Goal: Task Accomplishment & Management: Use online tool/utility

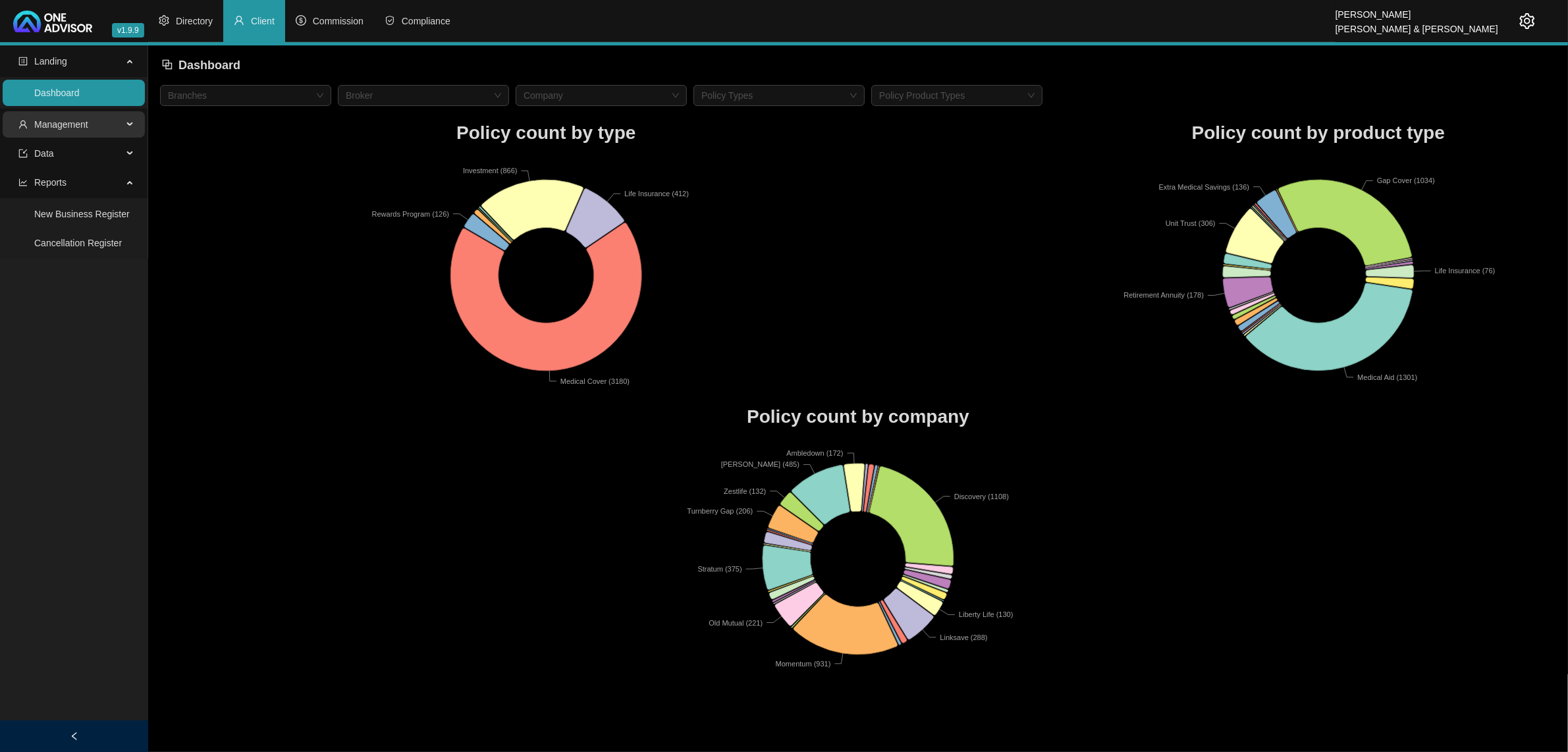
click at [113, 124] on span "Management" at bounding box center [70, 125] width 104 height 26
click at [62, 161] on link "Clients" at bounding box center [48, 156] width 28 height 11
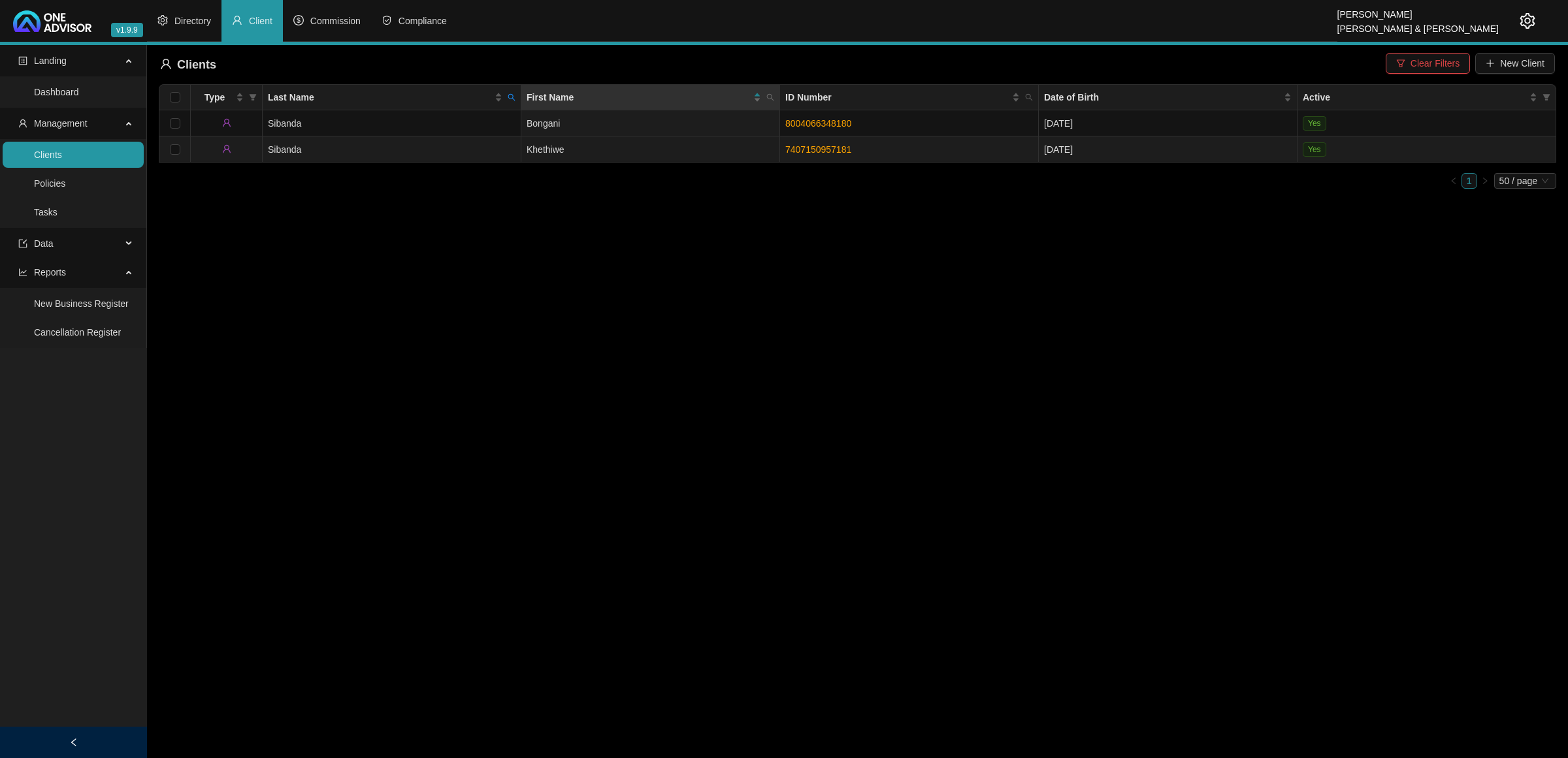
click at [491, 144] on td "Sibanda" at bounding box center [392, 150] width 259 height 26
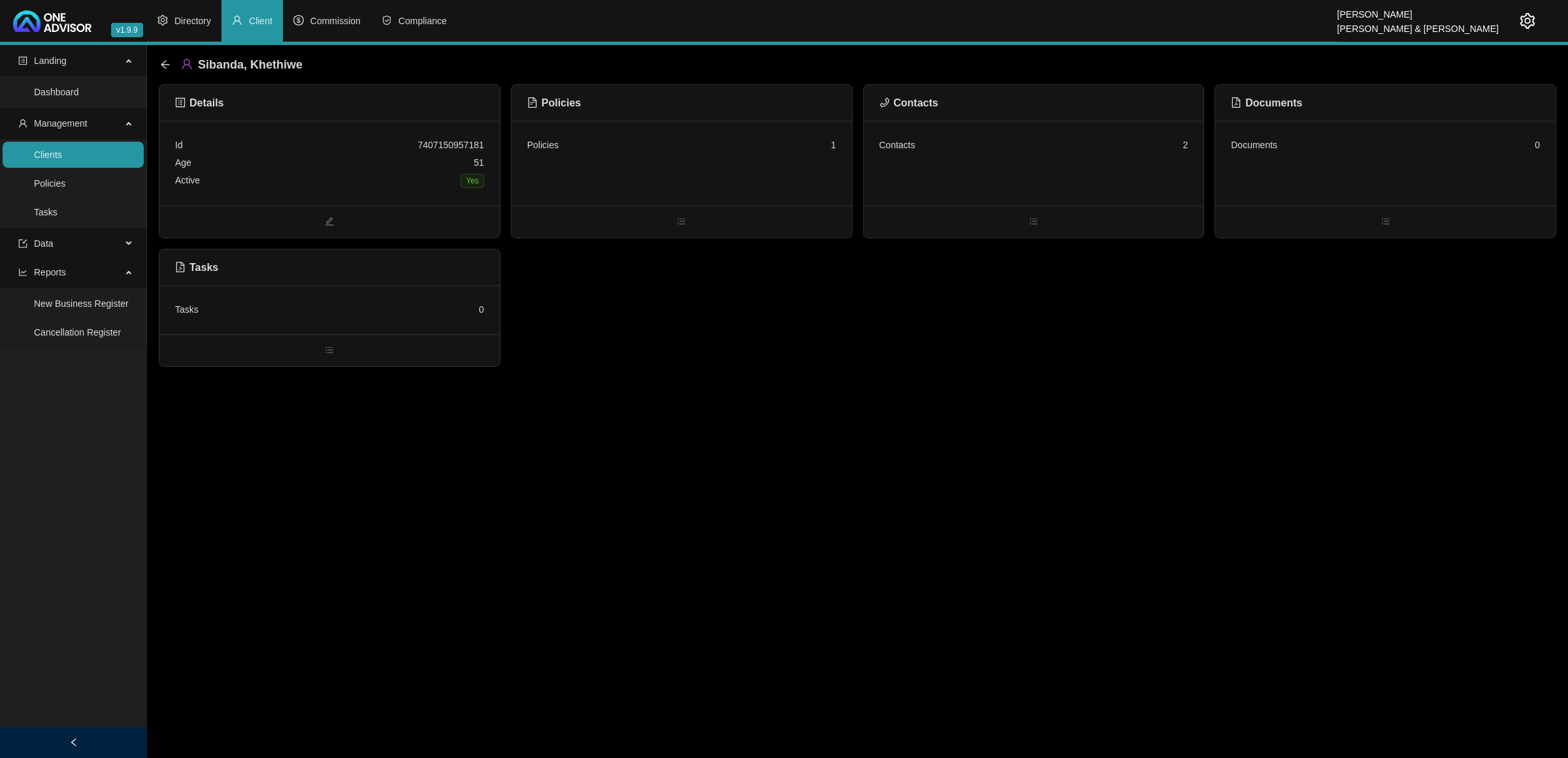
click at [1069, 178] on div "Contacts 2" at bounding box center [1034, 163] width 340 height 85
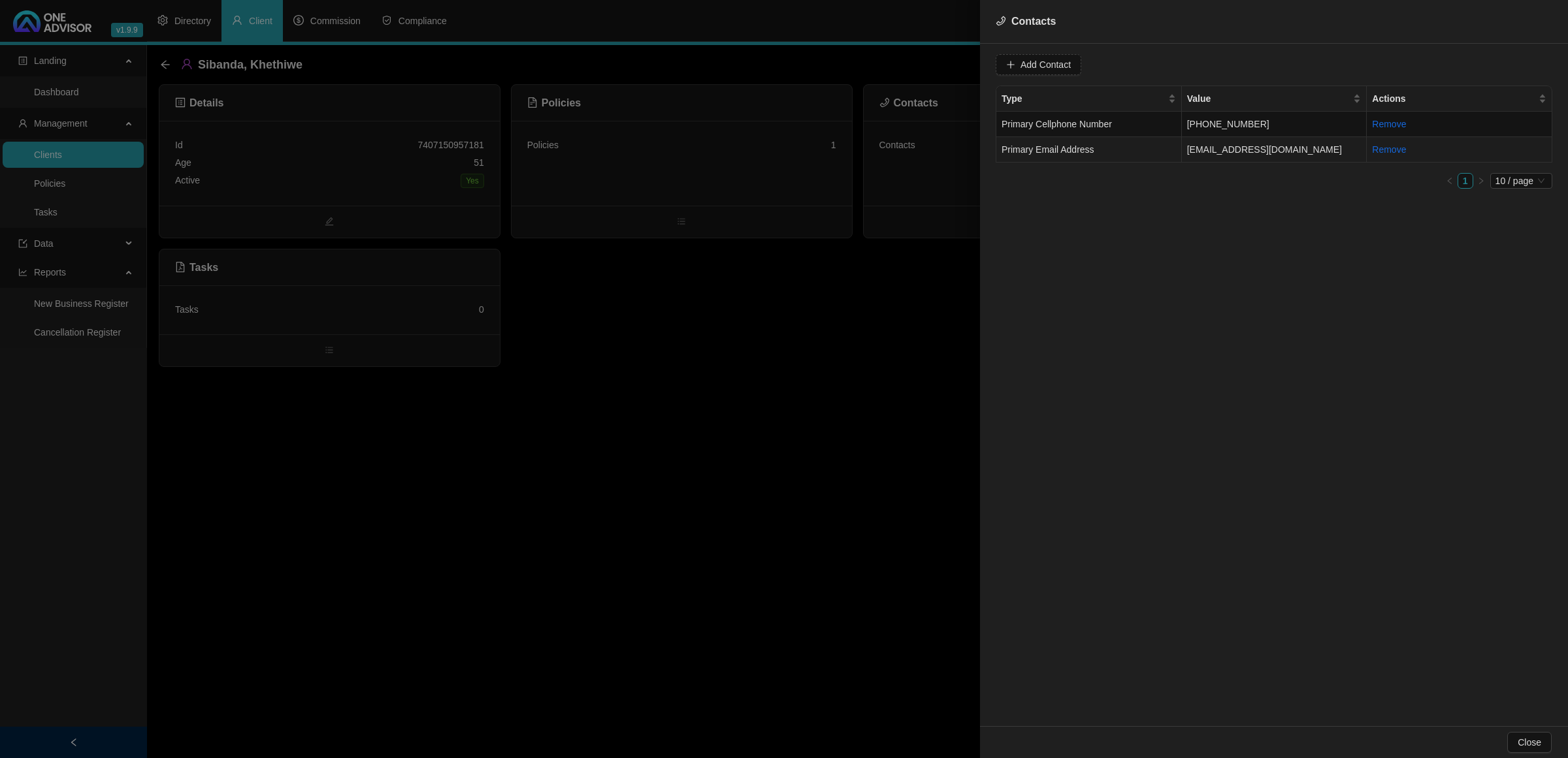
click at [1081, 152] on span "Primary Email Address" at bounding box center [1048, 149] width 92 height 10
drag, startPoint x: 1141, startPoint y: 67, endPoint x: 977, endPoint y: 70, distance: 164.0
click at [977, 70] on div "Contacts Value [EMAIL_ADDRESS][DOMAIN_NAME] Type Primary Email Address Cancel U…" at bounding box center [784, 379] width 1568 height 758
click at [1227, 123] on td "[PHONE_NUMBER]" at bounding box center [1275, 124] width 186 height 25
click at [1084, 70] on input "[PHONE_NUMBER]" at bounding box center [1092, 65] width 130 height 21
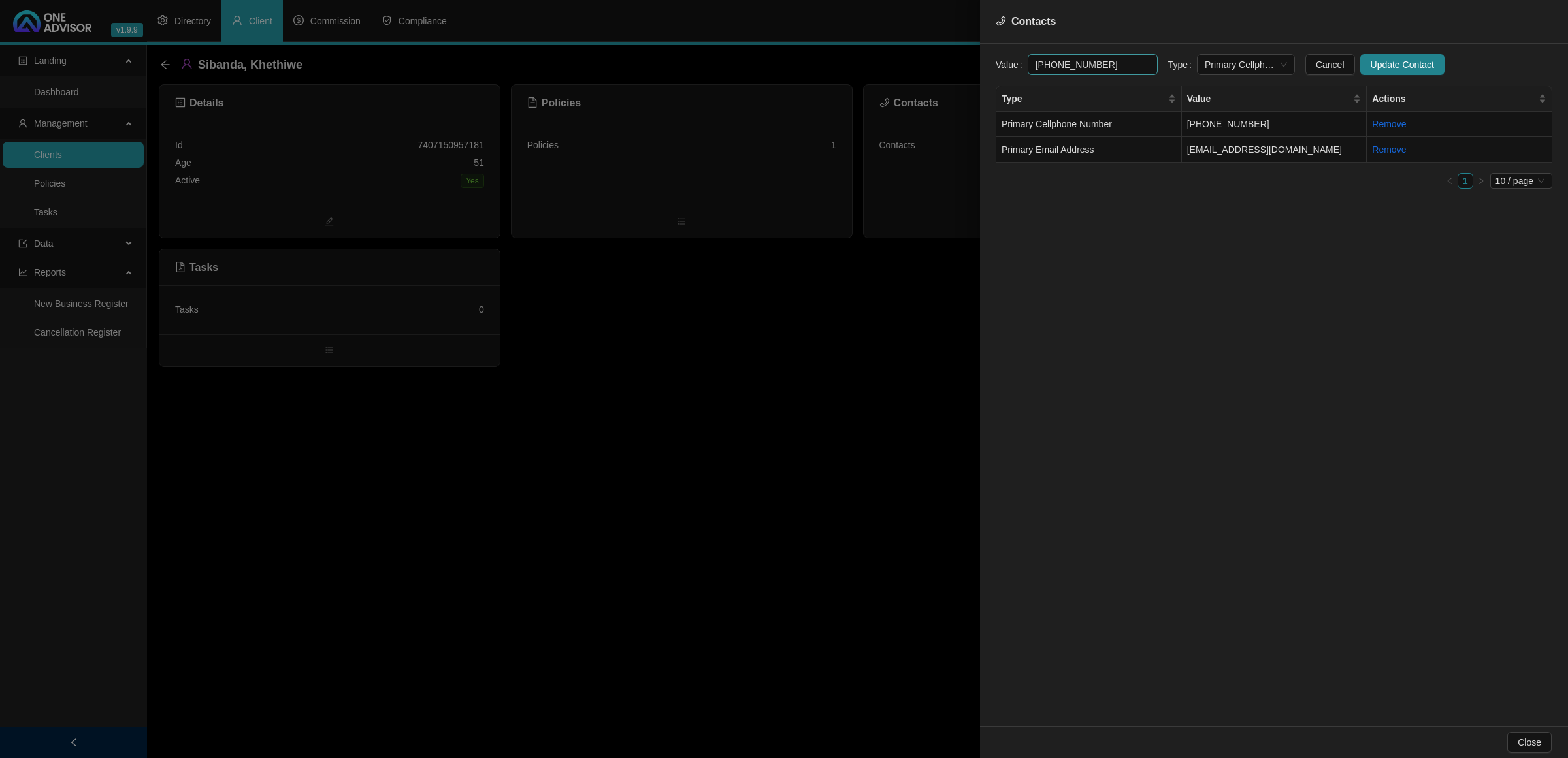
click at [1064, 65] on input "[PHONE_NUMBER]" at bounding box center [1092, 65] width 130 height 21
click at [1053, 64] on input "[PHONE_NUMBER]" at bounding box center [1092, 65] width 130 height 21
drag, startPoint x: 1102, startPoint y: 66, endPoint x: 959, endPoint y: 65, distance: 143.0
click at [959, 65] on div "Contacts Value [PHONE_NUMBER] Type Primary Cellphone Number Cancel Update Conta…" at bounding box center [784, 379] width 1568 height 758
type input "[PHONE_NUMBER]"
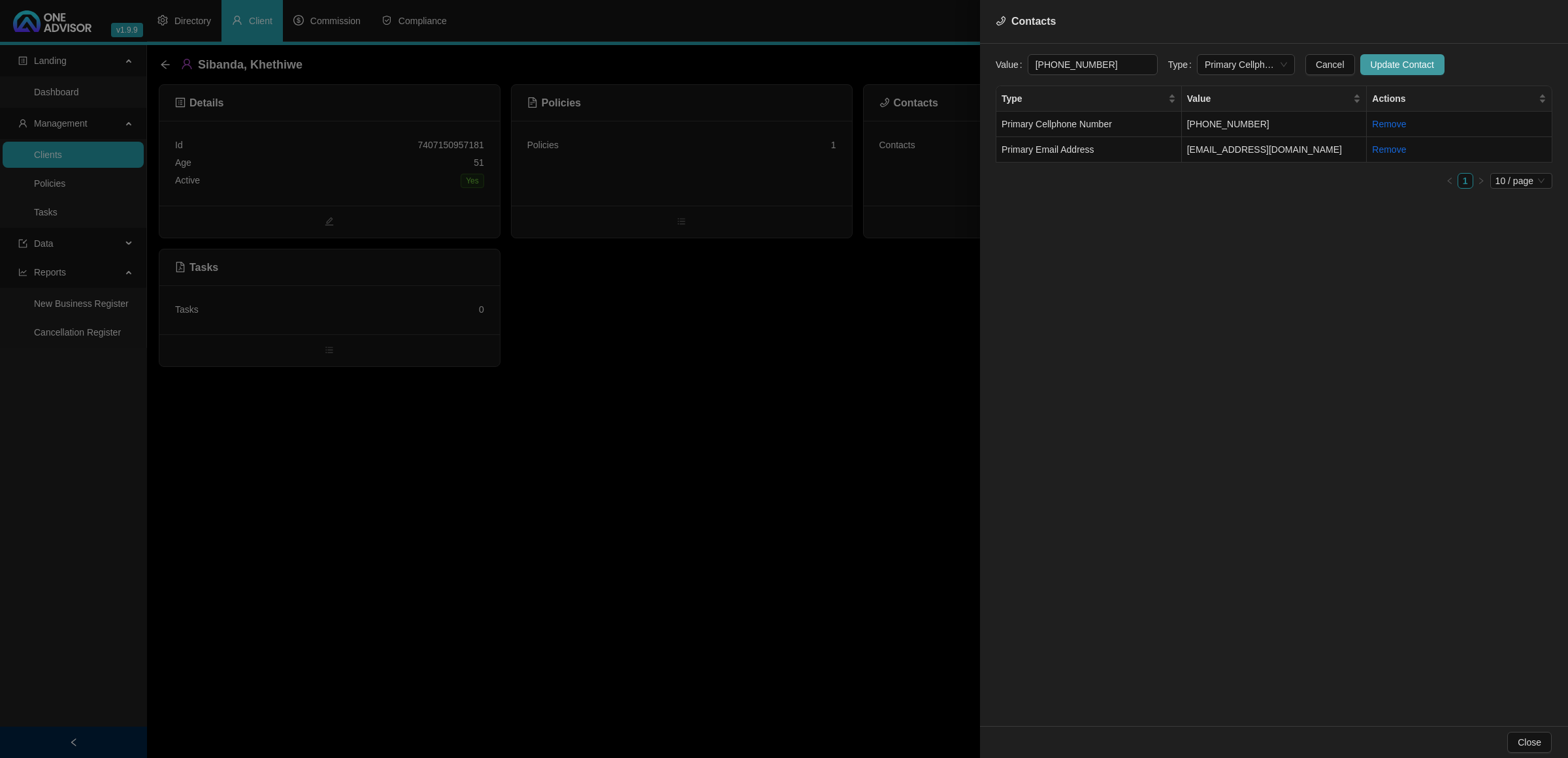
click at [1382, 67] on span "Update Contact" at bounding box center [1402, 65] width 64 height 14
click at [517, 358] on div at bounding box center [784, 379] width 1568 height 758
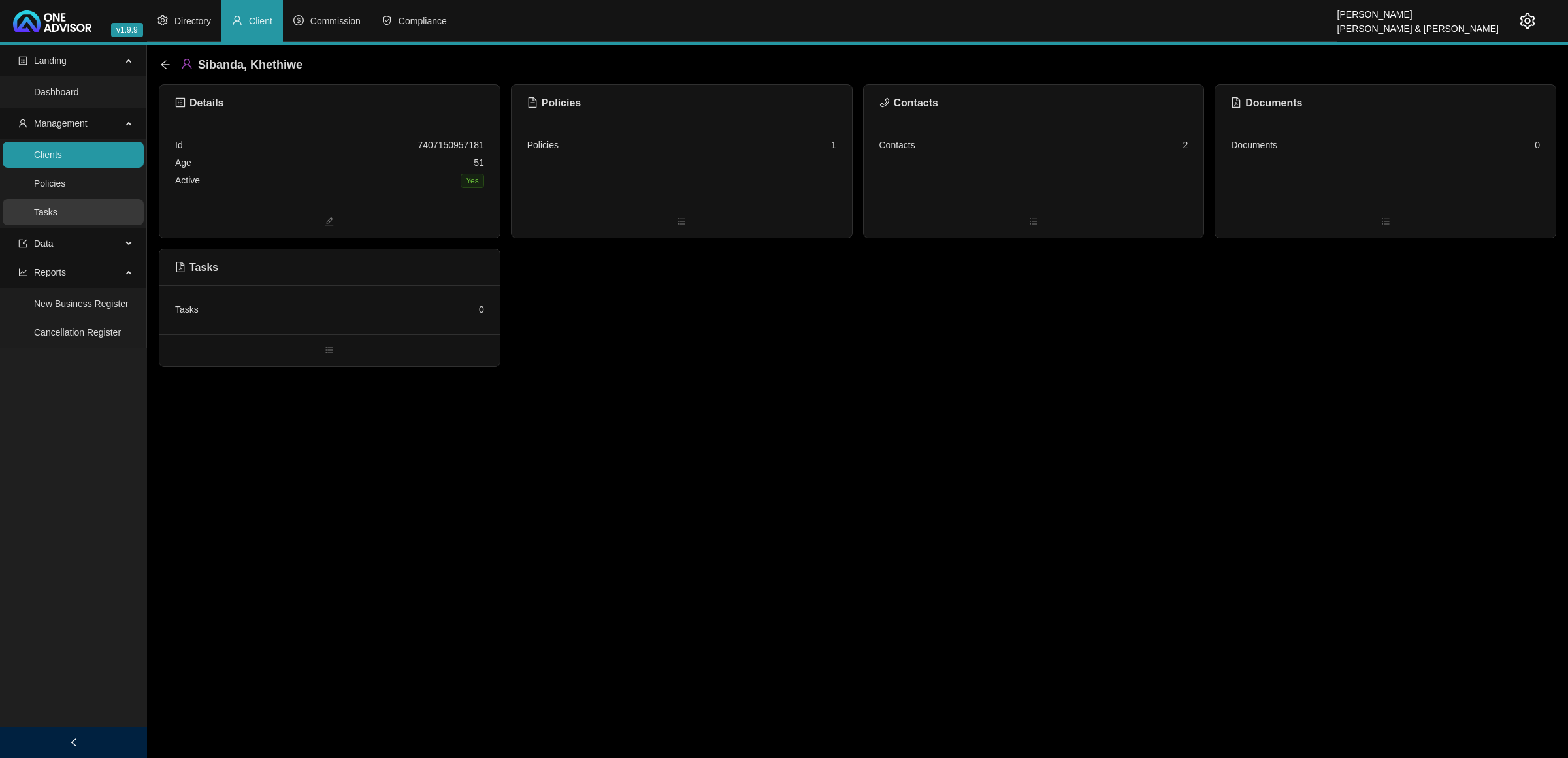
click at [58, 214] on link "Tasks" at bounding box center [45, 212] width 24 height 10
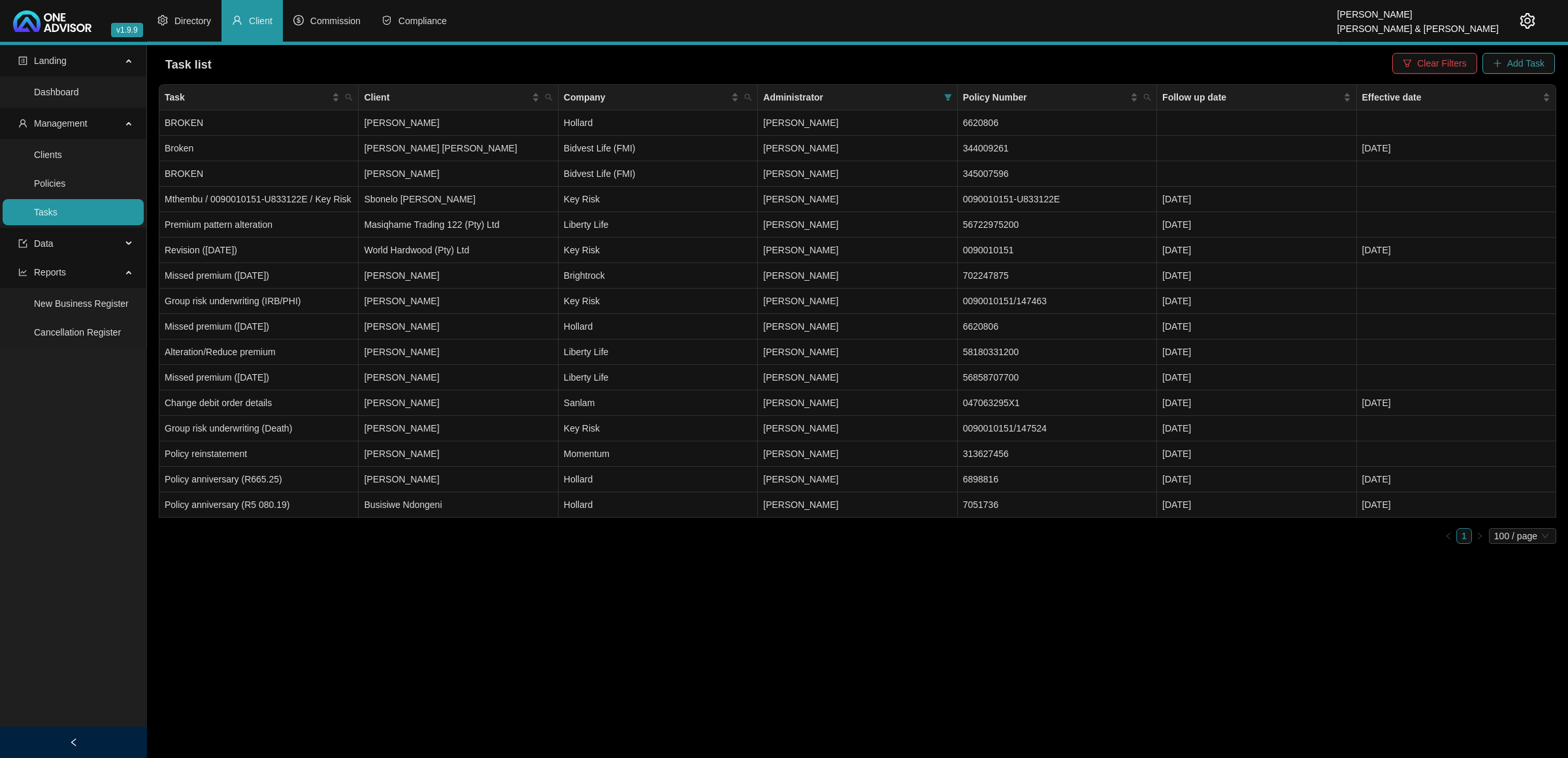
click at [1526, 63] on span "Add Task" at bounding box center [1526, 63] width 38 height 14
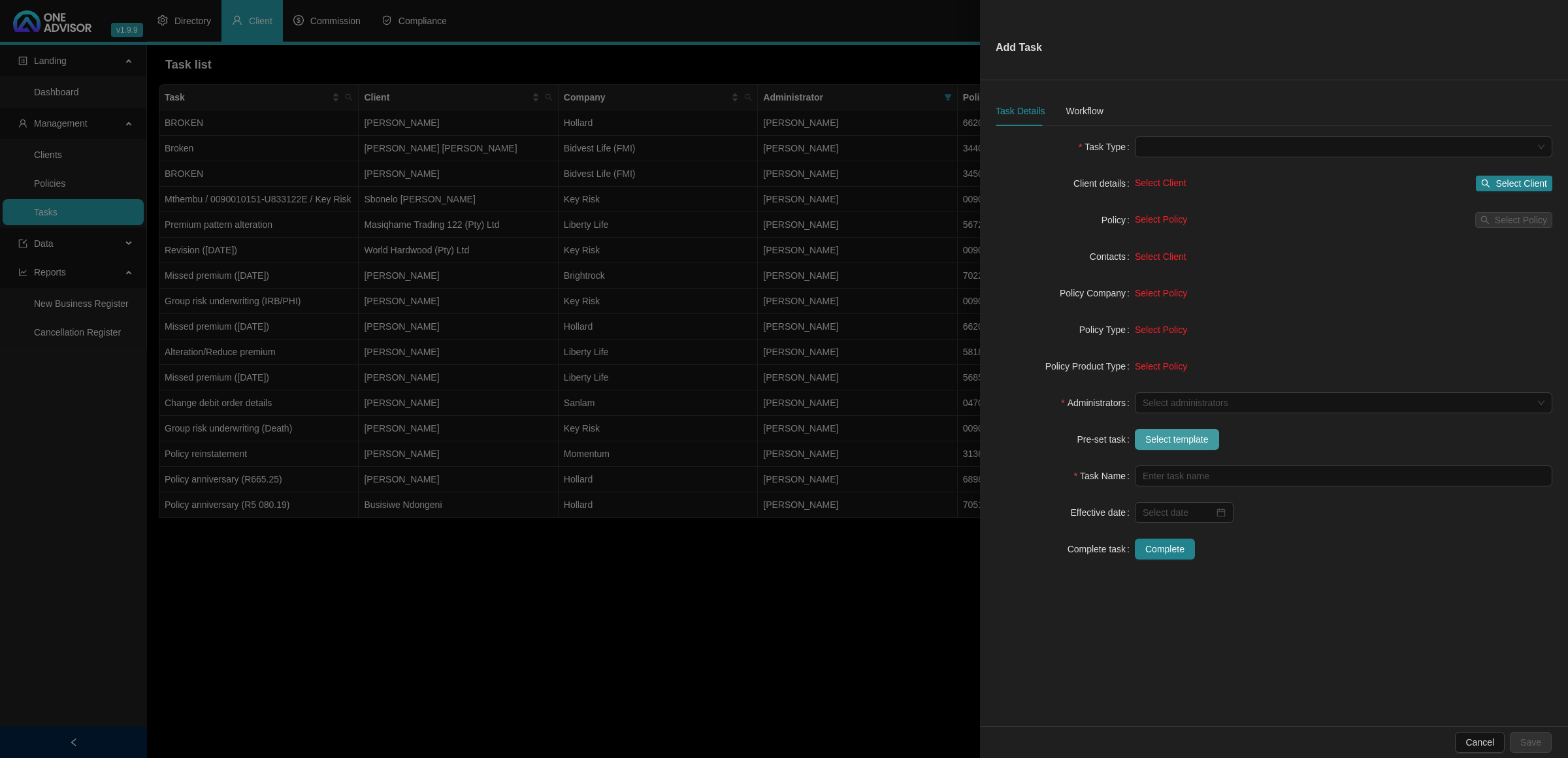
click at [1161, 447] on button "Select template" at bounding box center [1177, 440] width 85 height 21
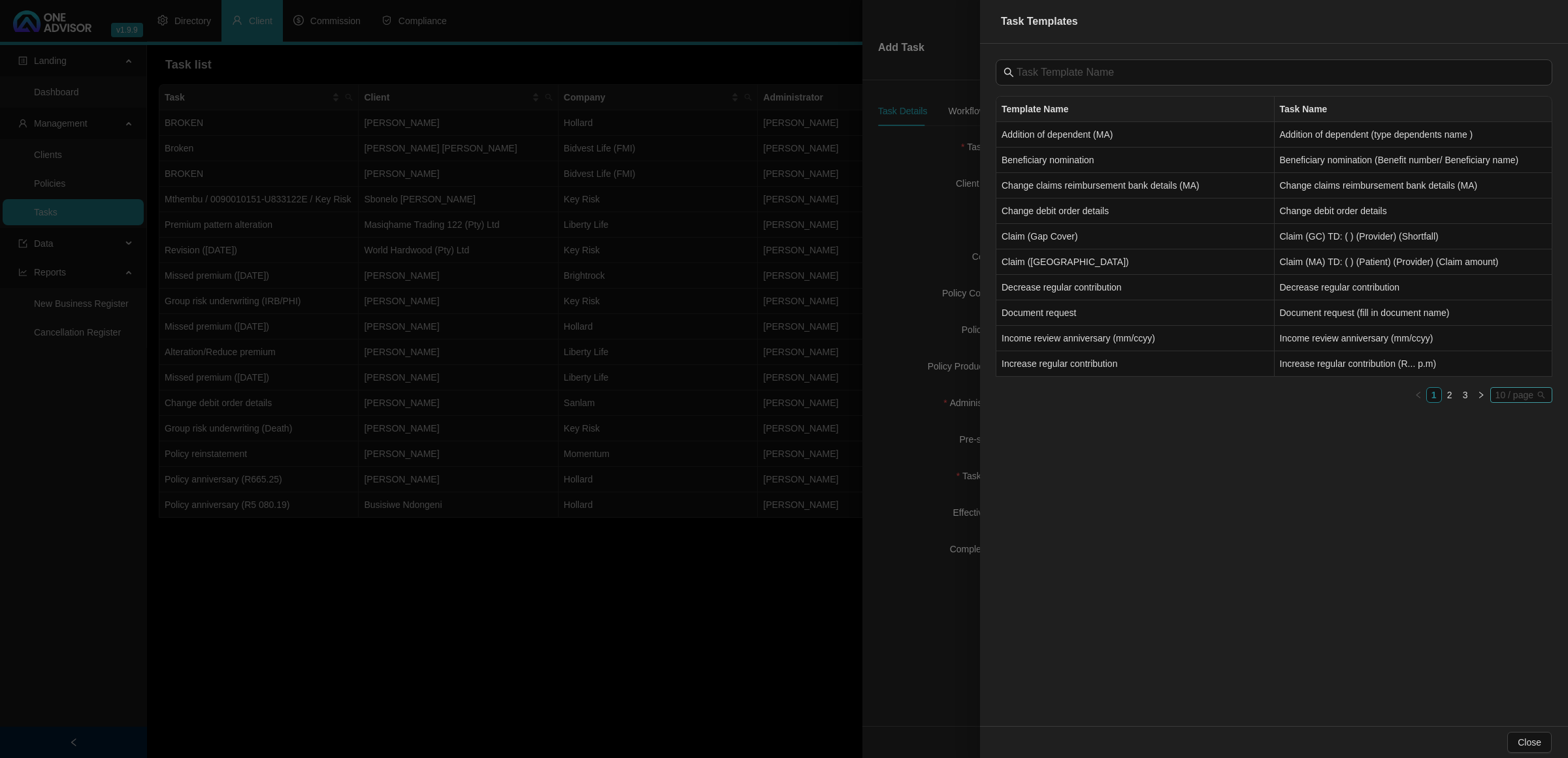
click at [1517, 402] on span "10 / page" at bounding box center [1521, 395] width 51 height 14
click at [1510, 466] on div "50 / page" at bounding box center [1522, 461] width 43 height 14
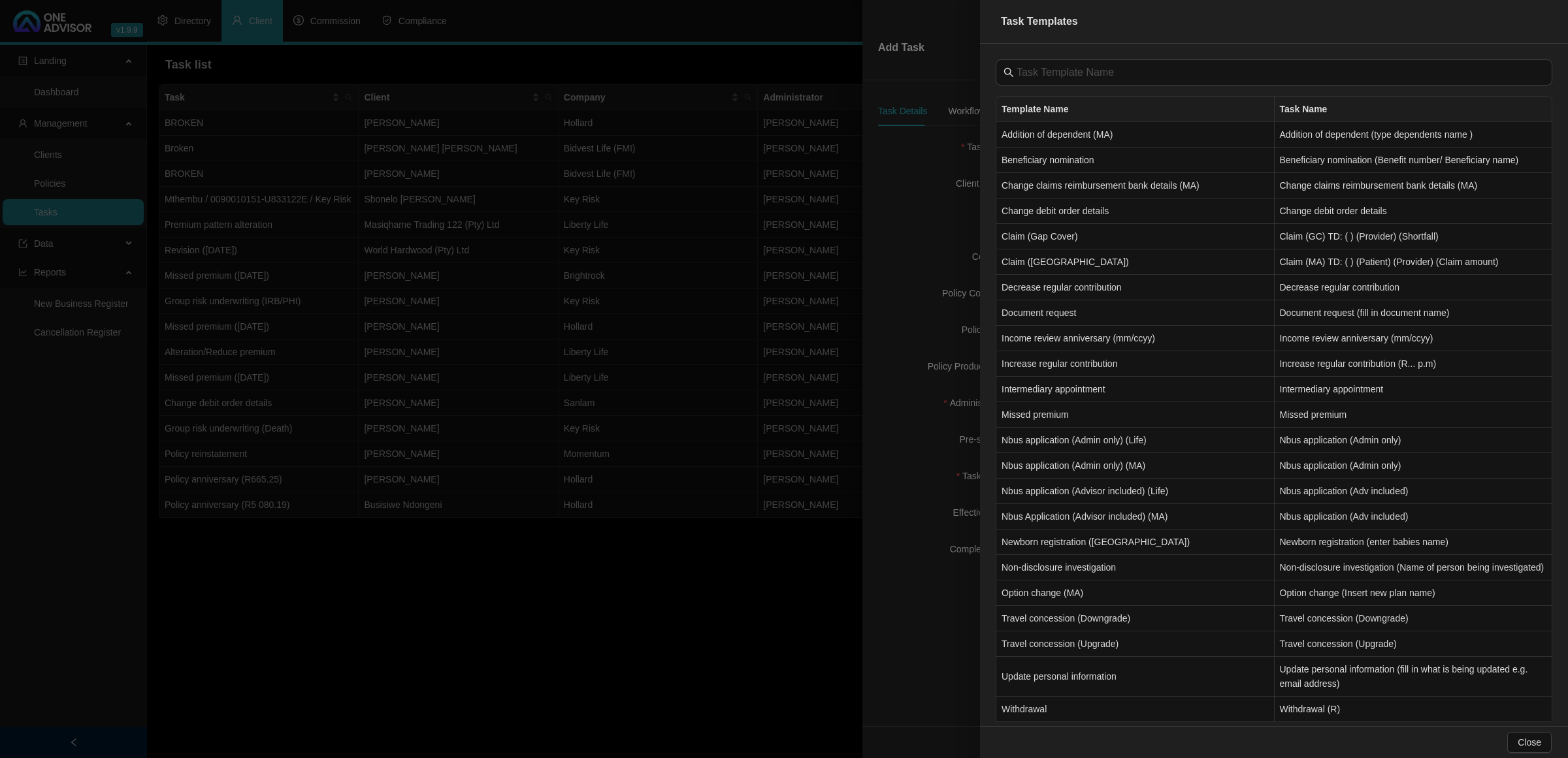
click at [670, 598] on div at bounding box center [784, 379] width 1568 height 758
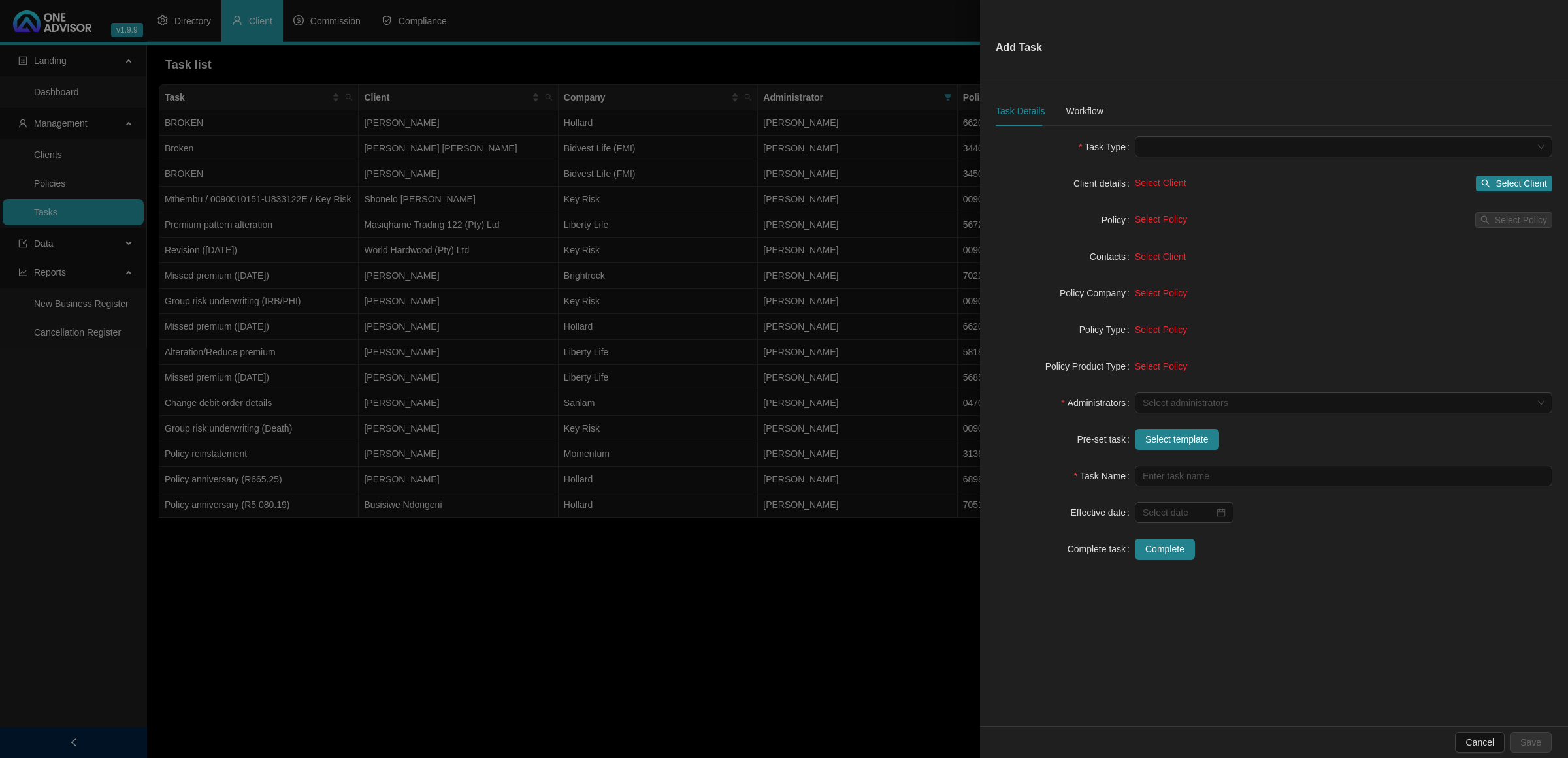
click at [670, 598] on div at bounding box center [784, 379] width 1568 height 758
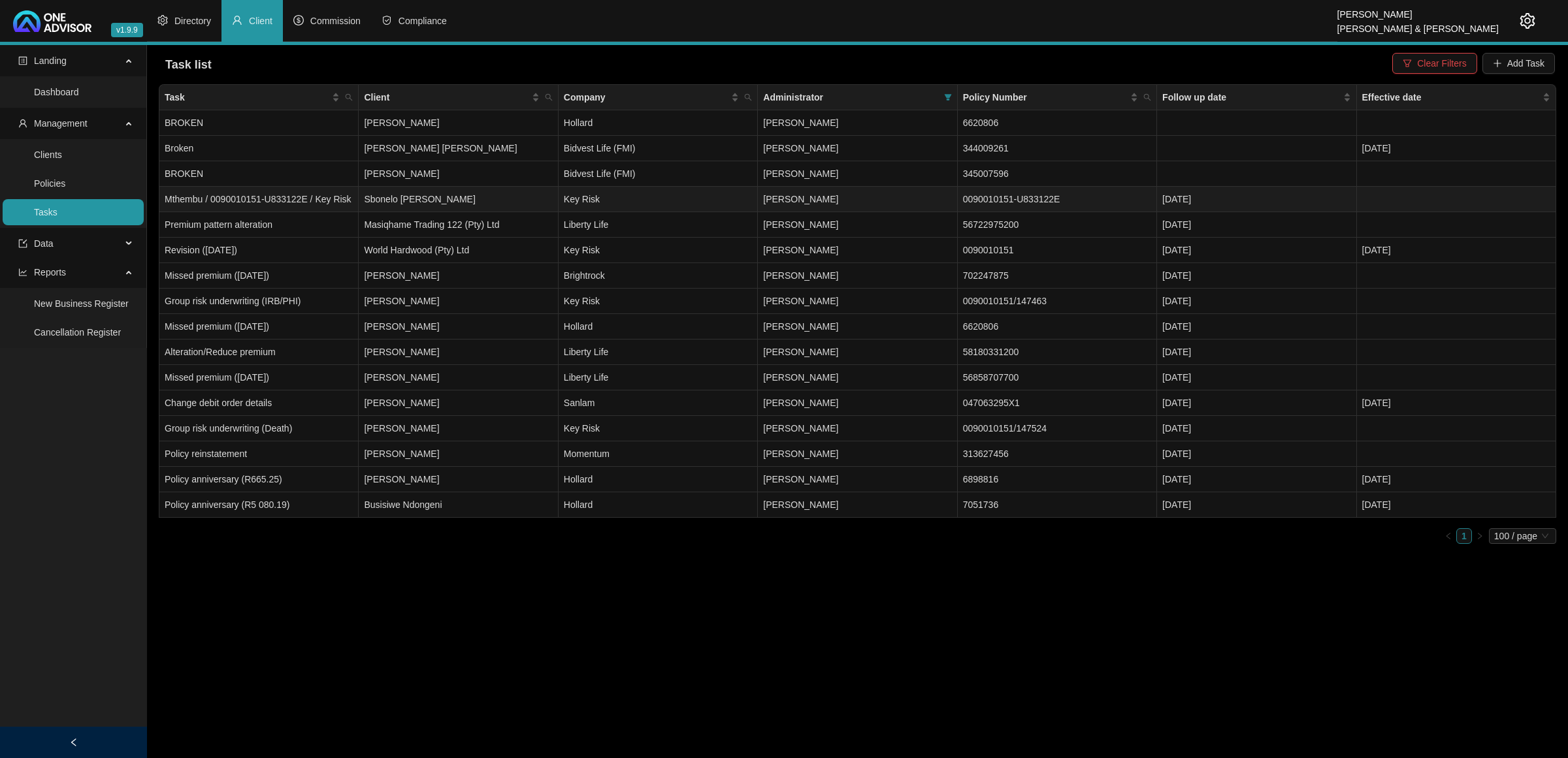
click at [503, 189] on td "Sbonelo [PERSON_NAME]" at bounding box center [458, 199] width 199 height 25
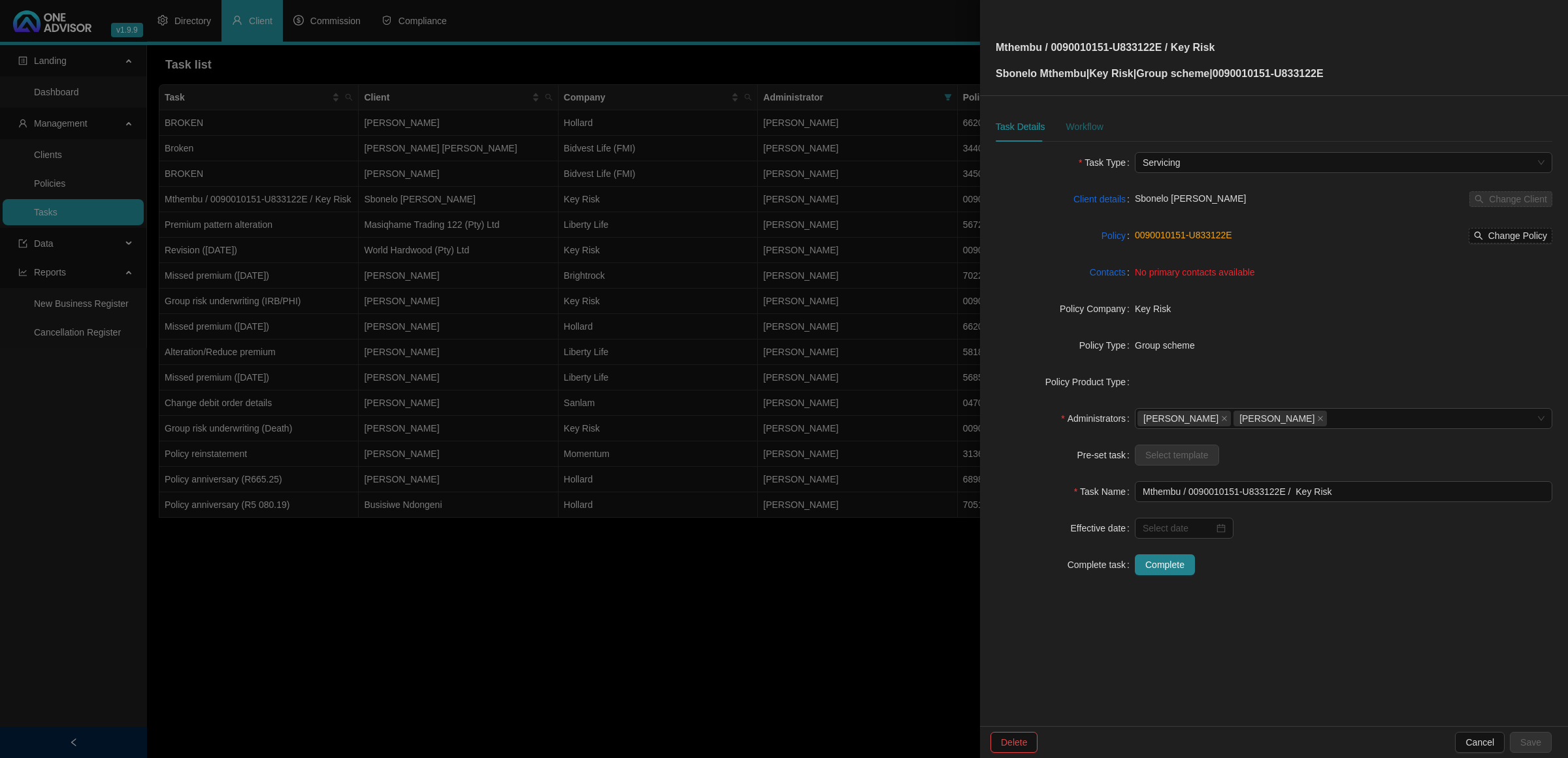
click at [1072, 132] on div "Workflow" at bounding box center [1084, 126] width 38 height 14
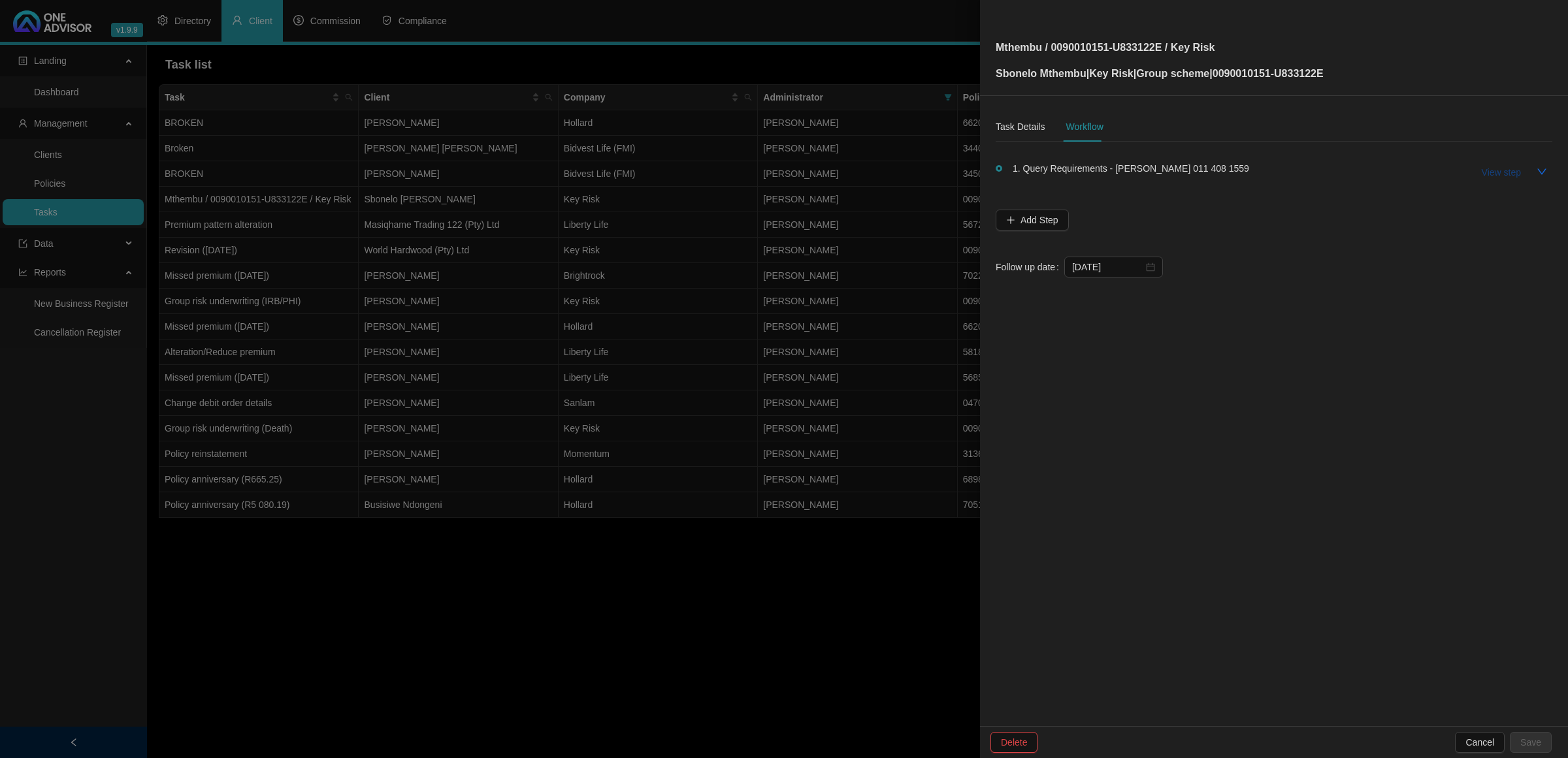
click at [1510, 171] on span "View step" at bounding box center [1501, 172] width 39 height 14
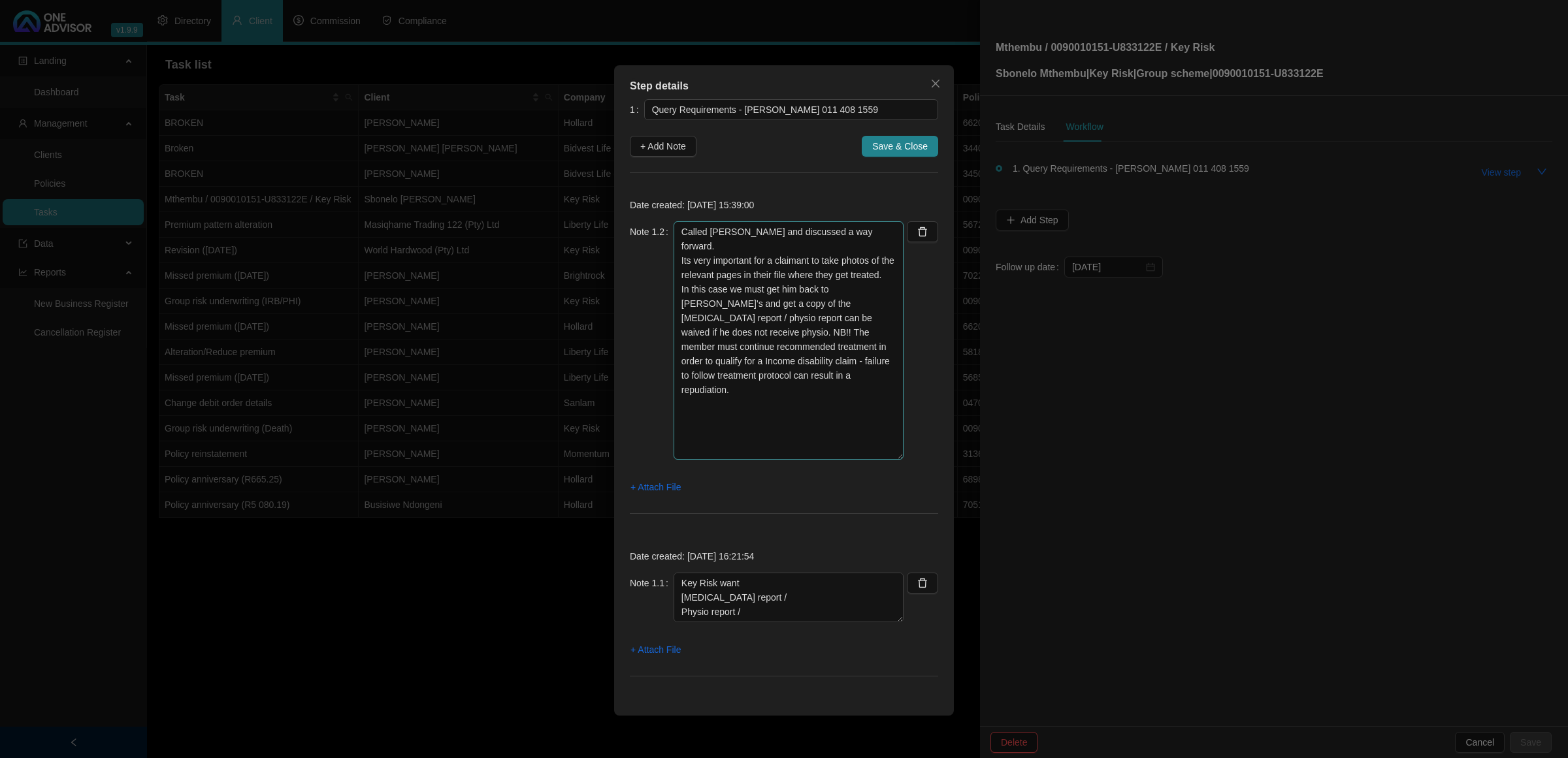
drag, startPoint x: 894, startPoint y: 270, endPoint x: 873, endPoint y: 458, distance: 189.2
click at [873, 458] on textarea "Called [PERSON_NAME] and discussed a way forward. Its very important for a clai…" at bounding box center [789, 340] width 230 height 238
drag, startPoint x: 818, startPoint y: 618, endPoint x: 805, endPoint y: 699, distance: 82.0
click at [805, 699] on div "Step details 1 Query Requirements - [PERSON_NAME] 011 408 1559 + Add Note Save …" at bounding box center [784, 391] width 339 height 651
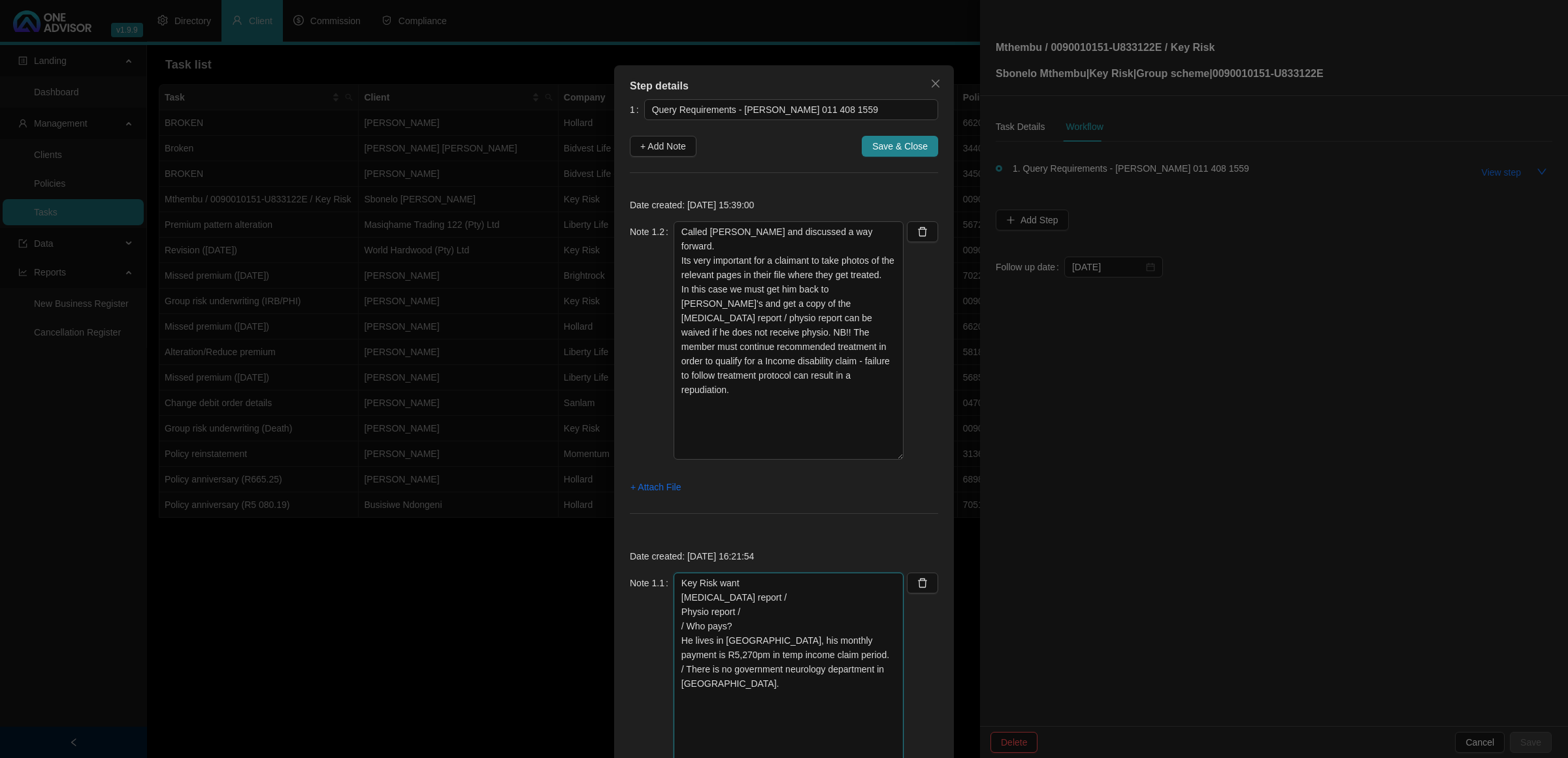
drag, startPoint x: 897, startPoint y: 618, endPoint x: 876, endPoint y: 759, distance: 142.6
click at [876, 745] on html "v1.9.9 [PERSON_NAME] & [PERSON_NAME] Directory Client Commission Compliance Lan…" at bounding box center [784, 379] width 1568 height 758
click at [804, 726] on textarea "Key Risk want [MEDICAL_DATA] report / Physio report / / Who pays? He lives in […" at bounding box center [789, 668] width 230 height 191
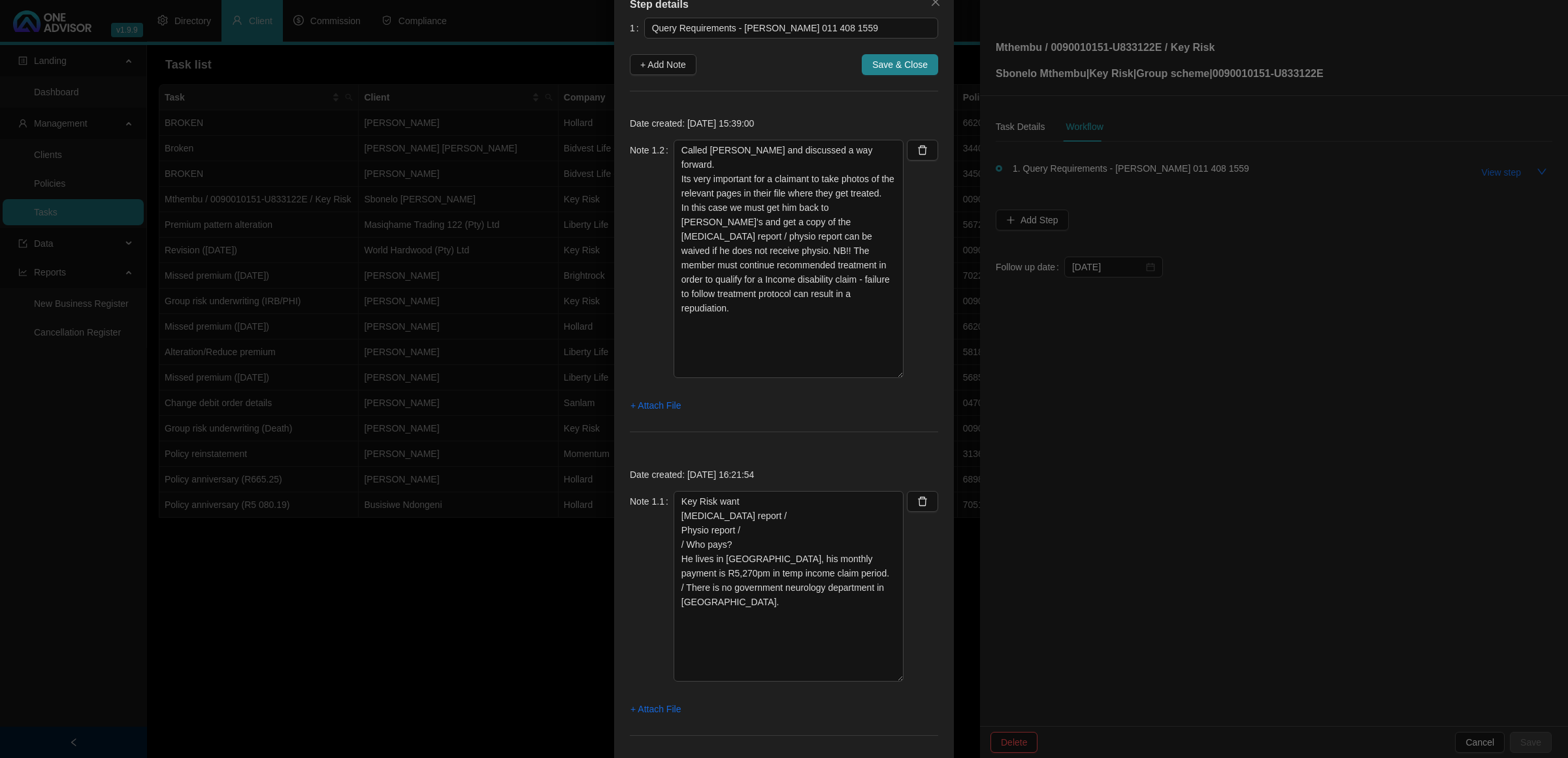
click at [533, 625] on div "Step details 1 Query Requirements - [PERSON_NAME] 011 408 1559 + Add Note Save …" at bounding box center [784, 379] width 1568 height 758
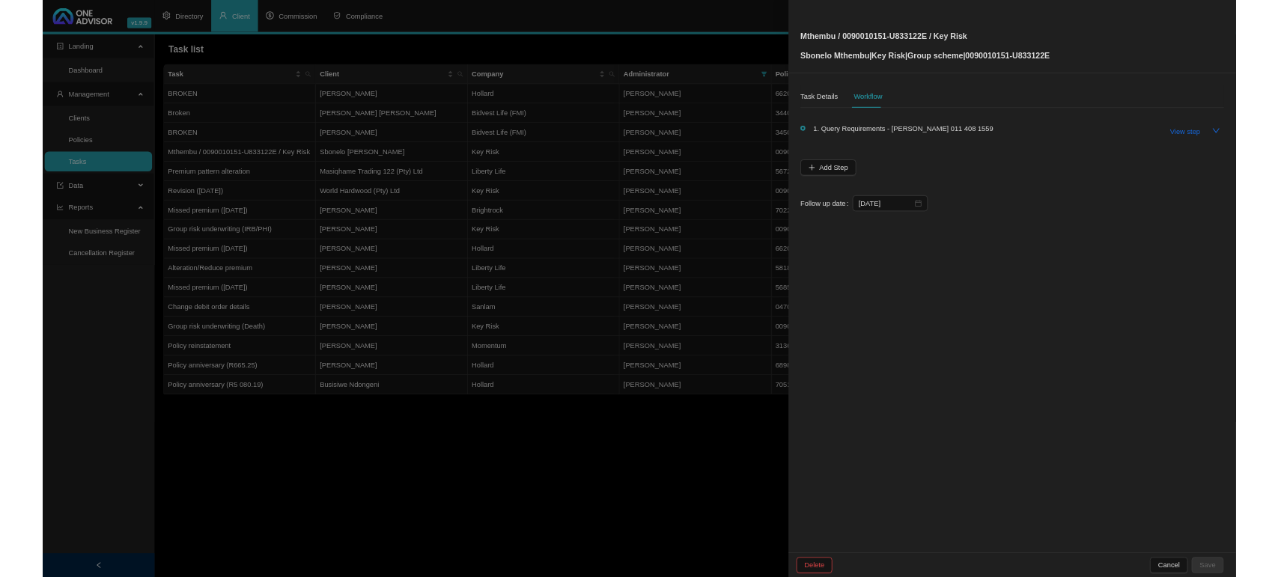
scroll to position [57, 0]
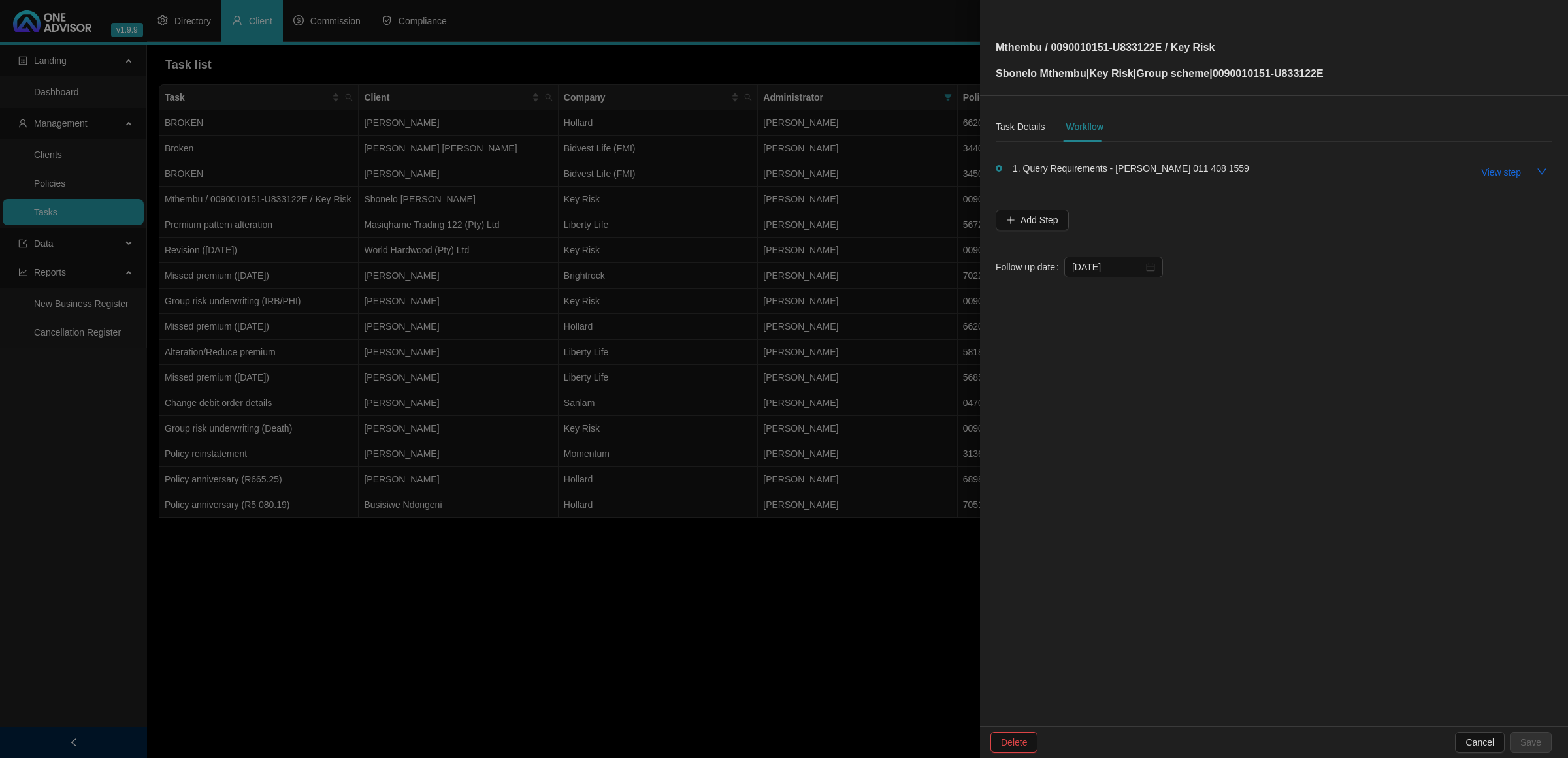
click at [673, 658] on div at bounding box center [784, 379] width 1568 height 758
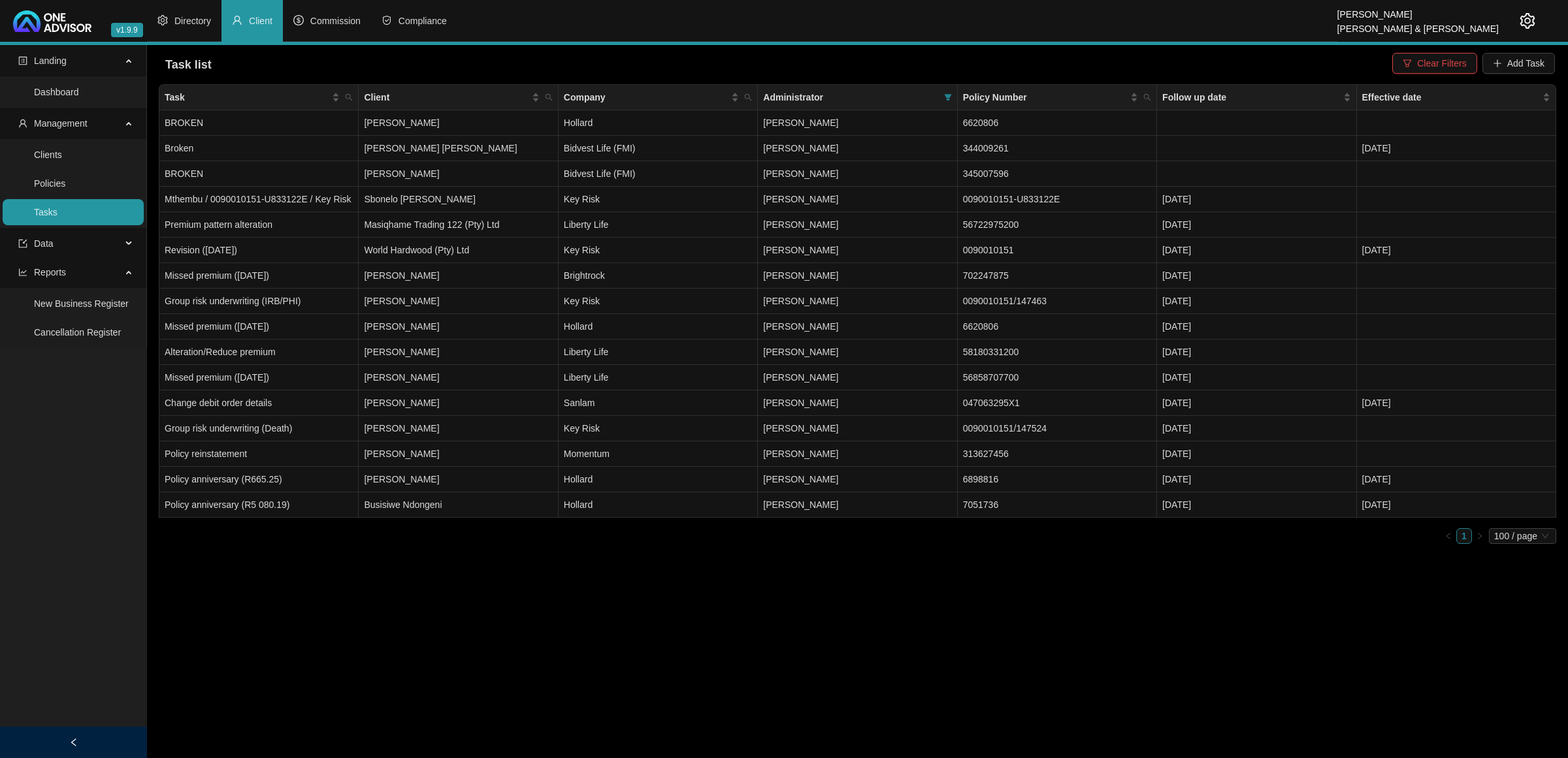
click at [517, 599] on main "Landing Dashboard Management Clients Policies Tasks Data Reports New Business R…" at bounding box center [784, 402] width 1568 height 714
click at [285, 243] on td "Revision ([DATE])" at bounding box center [259, 250] width 199 height 25
click at [320, 251] on td "Revision ([DATE])" at bounding box center [259, 250] width 199 height 25
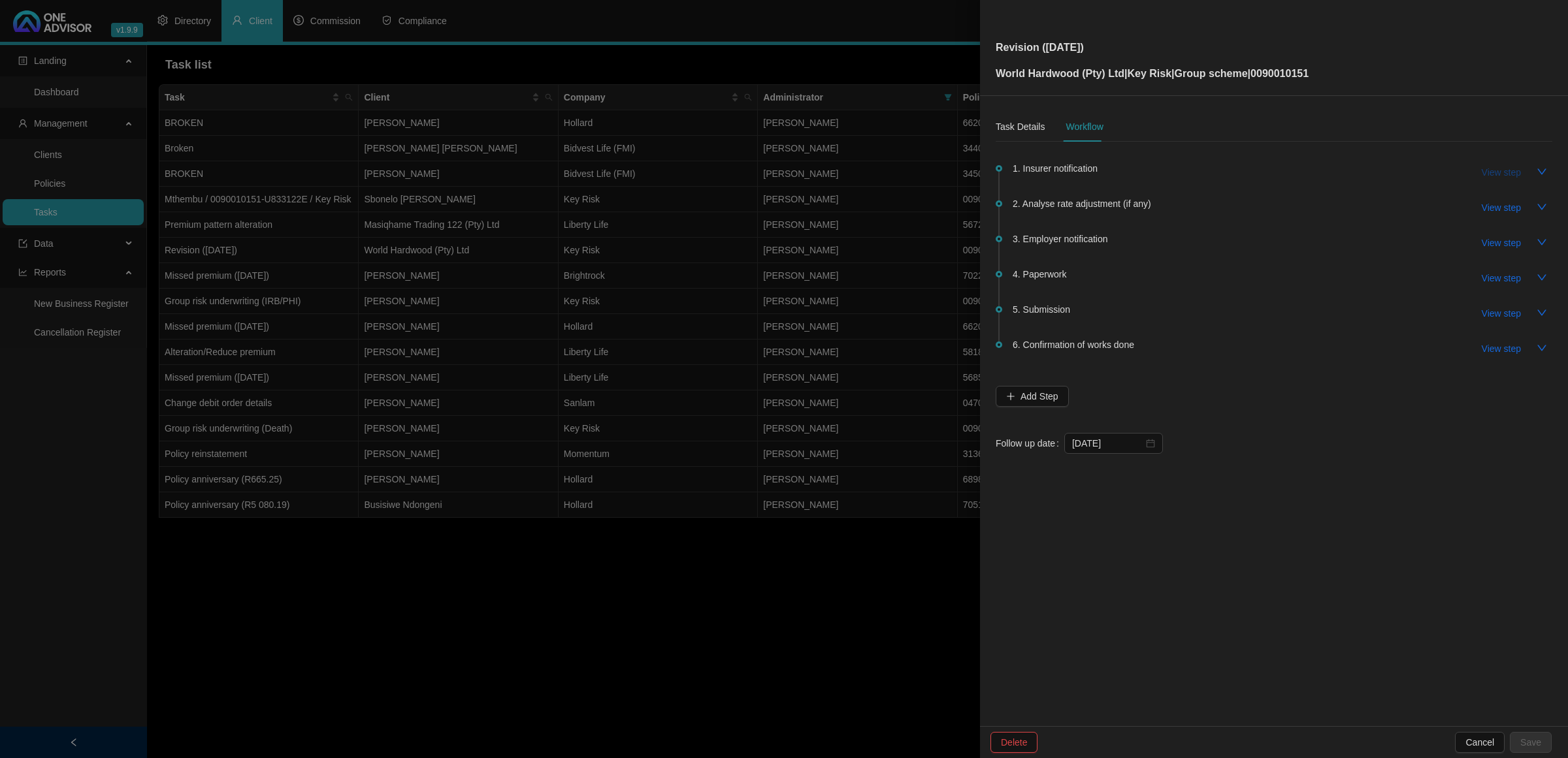
click at [1501, 175] on span "View step" at bounding box center [1501, 172] width 39 height 14
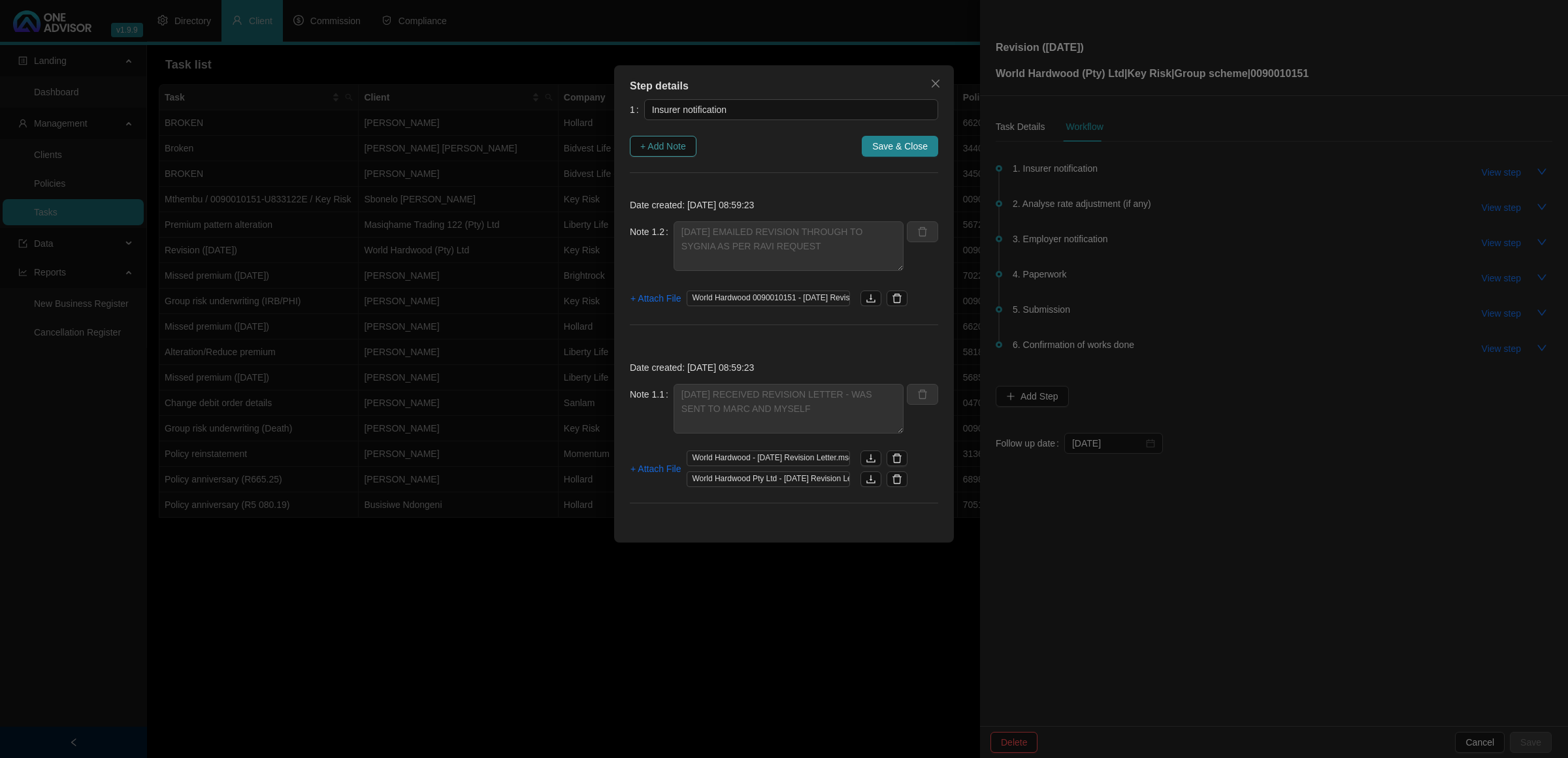
click at [661, 145] on span "+ Add Note" at bounding box center [663, 147] width 45 height 14
type textarea "[DATE] EMAILED REVISION THROUGH TO SYGNIA AS PER RAVI REQUEST"
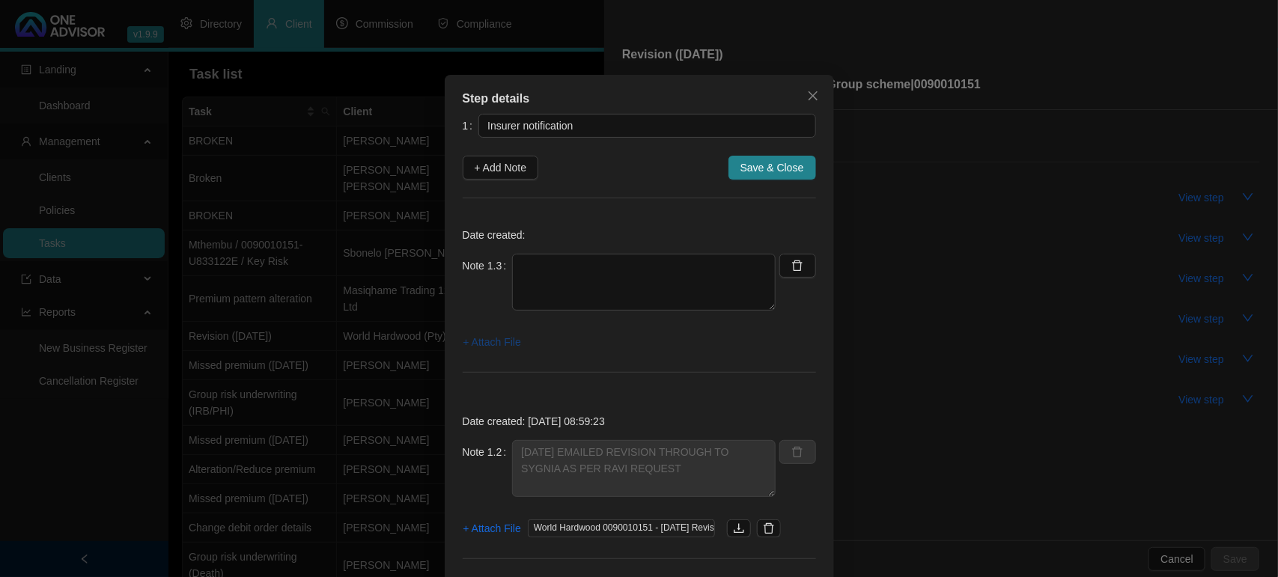
click at [506, 341] on span "+ Attach File" at bounding box center [493, 342] width 58 height 16
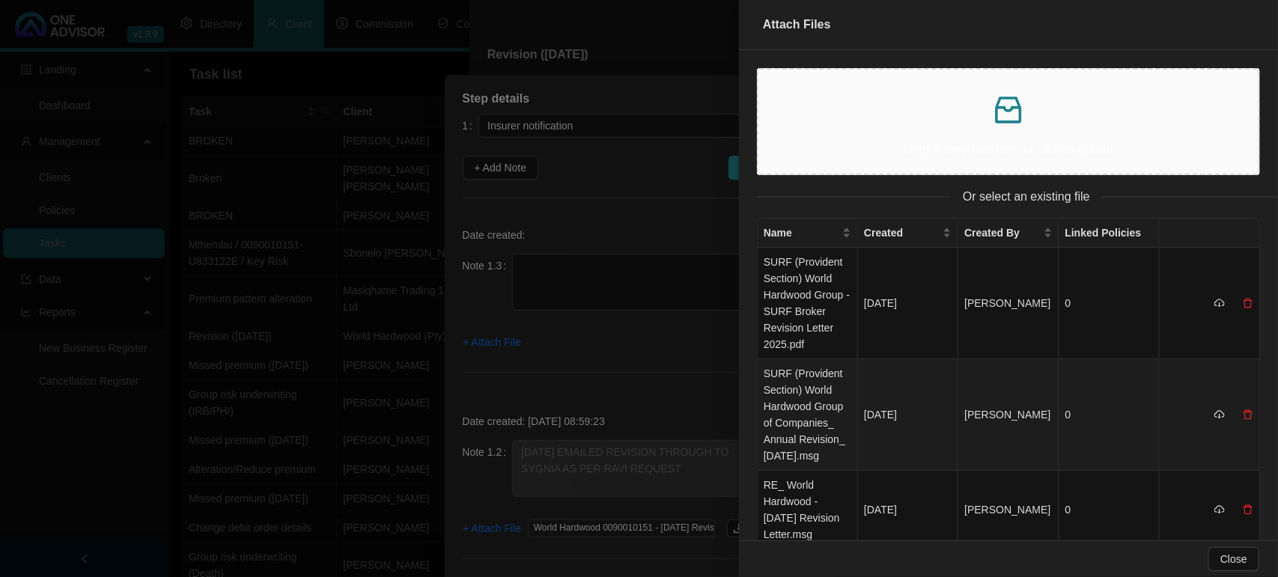
click at [816, 384] on td "SURF (Provident Section) World Hardwood Group of Companies_ Annual Revision_ [D…" at bounding box center [808, 415] width 100 height 112
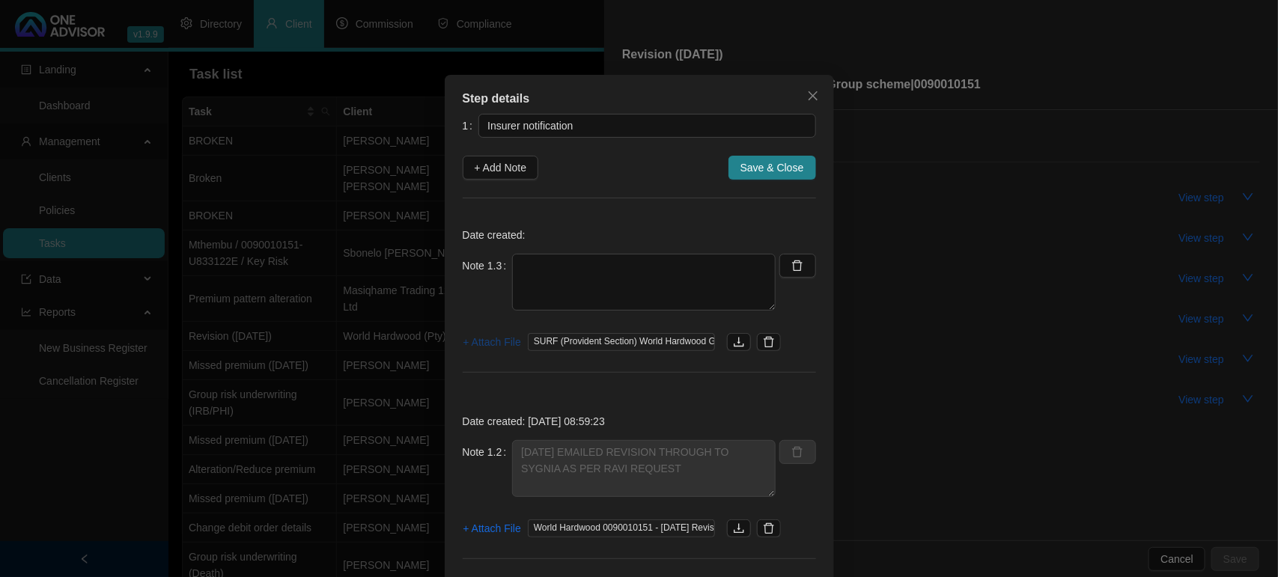
click at [502, 345] on span "+ Attach File" at bounding box center [493, 342] width 58 height 16
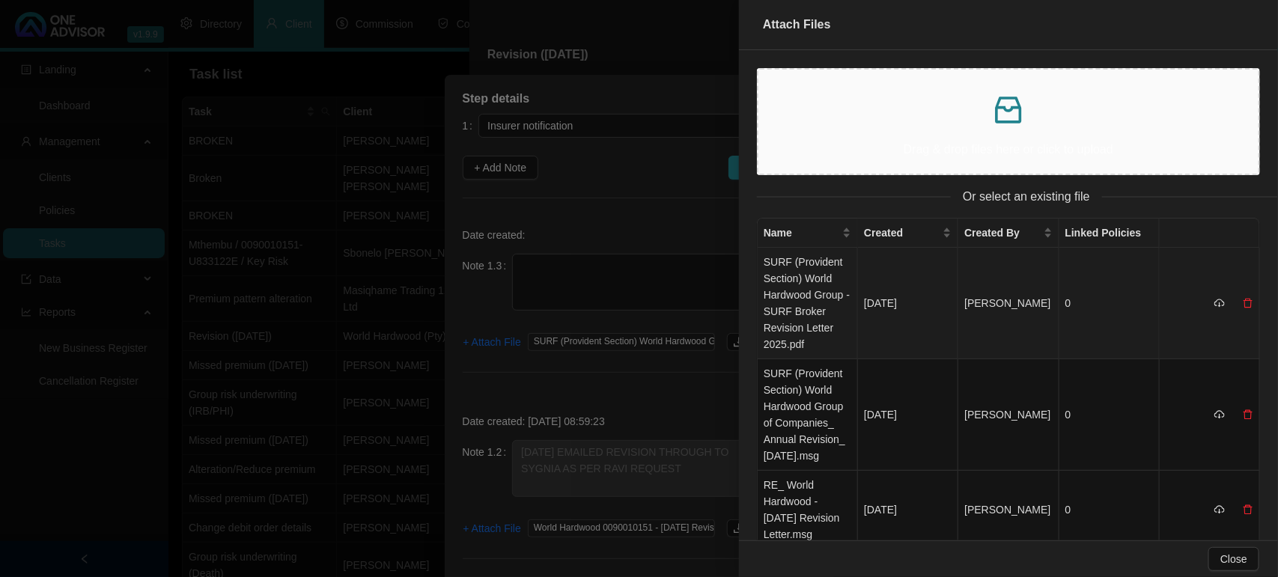
click at [769, 316] on td "SURF (Provident Section) World Hardwood Group - SURF Broker Revision Letter 202…" at bounding box center [808, 304] width 100 height 112
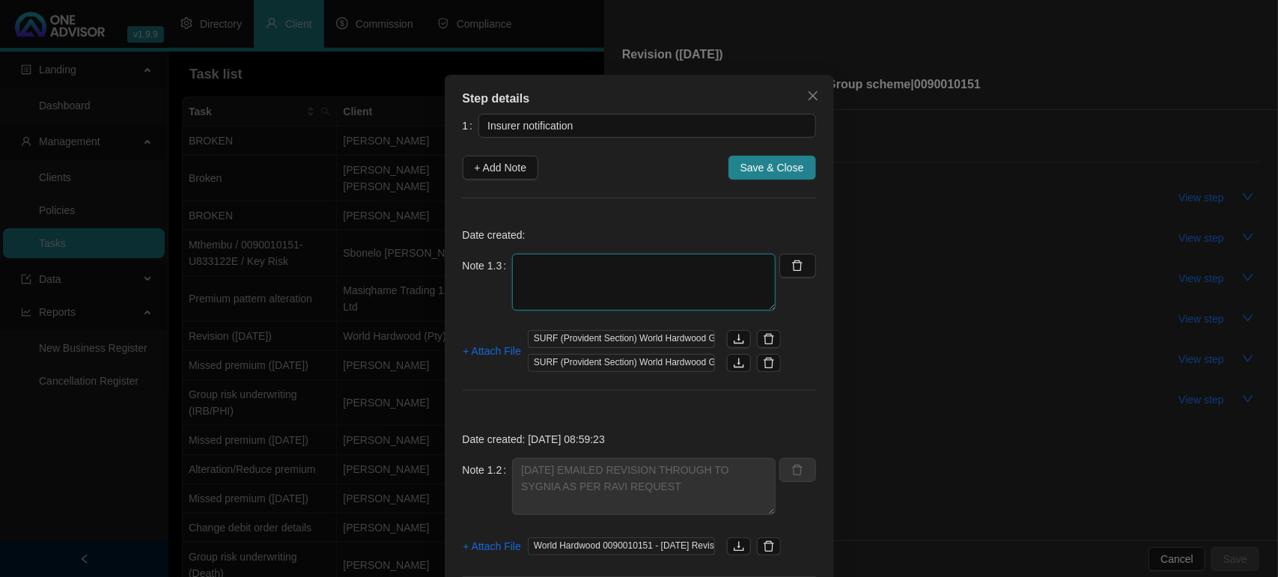
click at [585, 271] on textarea at bounding box center [644, 282] width 264 height 57
click at [695, 282] on textarea "[DATE] - RECEIVED SYGNIA ANNUAL REVISION LETTER - THERE IS NO CHANGES" at bounding box center [644, 282] width 264 height 57
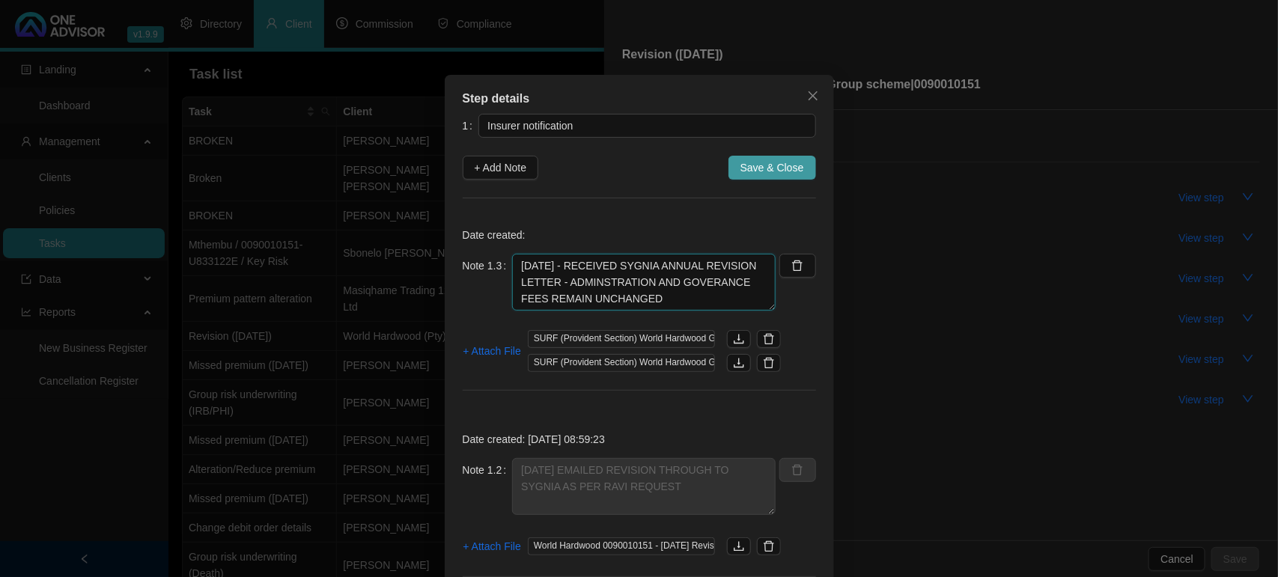
type textarea "[DATE] - RECEIVED SYGNIA ANNUAL REVISION LETTER - ADMINSTRATION AND GOVERANCE F…"
click at [774, 165] on span "Save & Close" at bounding box center [773, 168] width 64 height 16
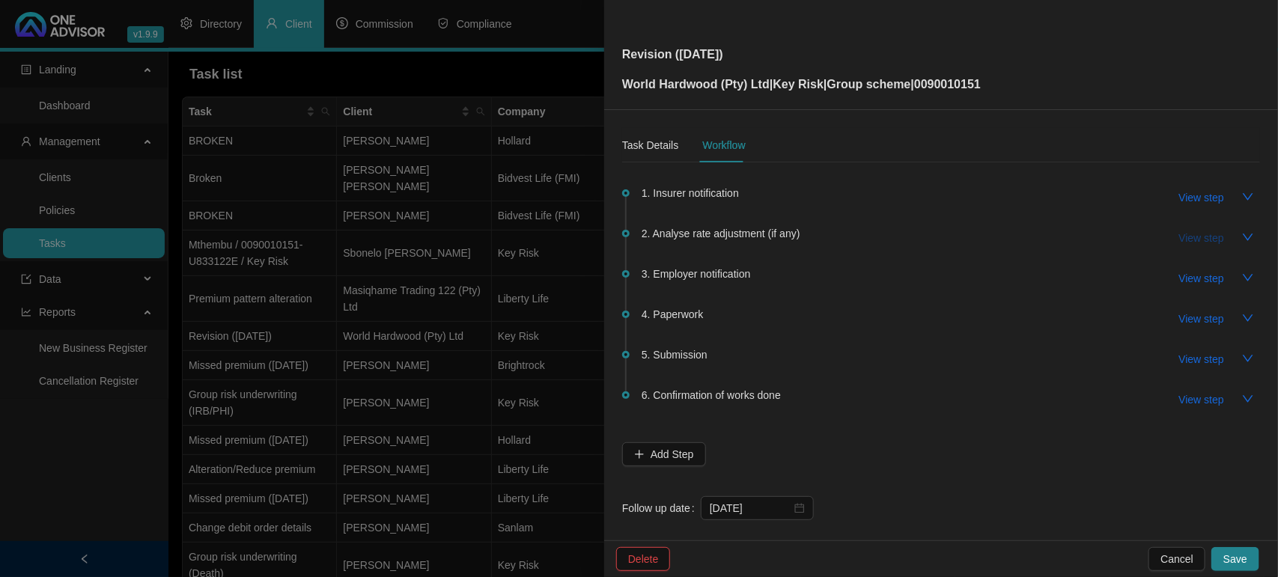
click at [1180, 240] on span "View step" at bounding box center [1201, 238] width 45 height 16
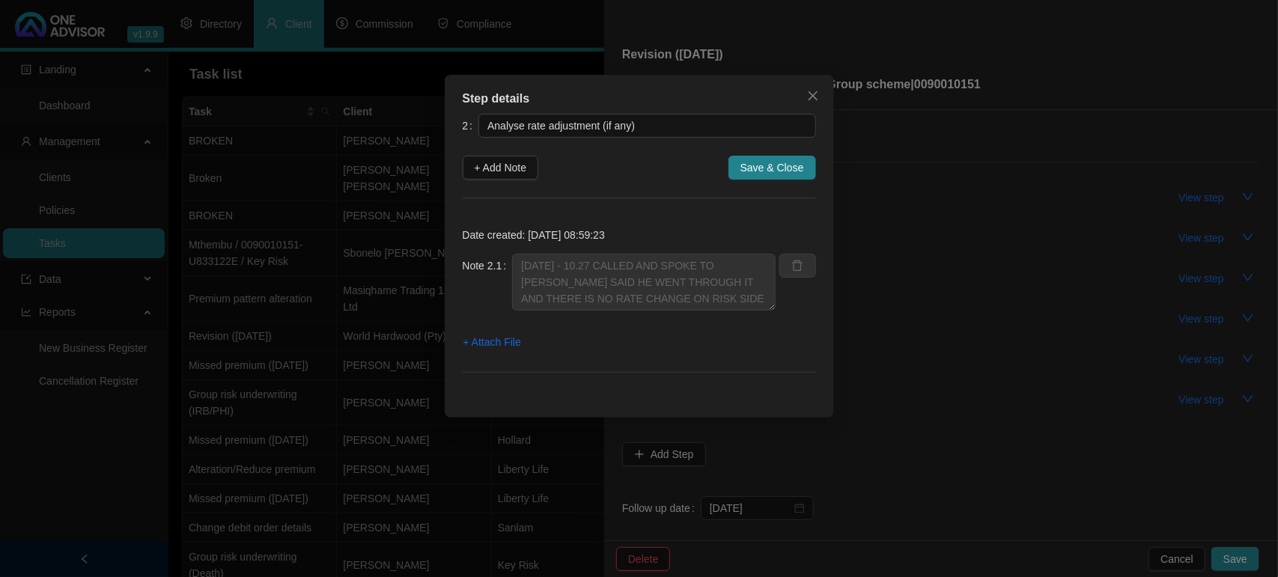
scroll to position [16, 0]
click at [496, 174] on span "+ Add Note" at bounding box center [501, 168] width 52 height 16
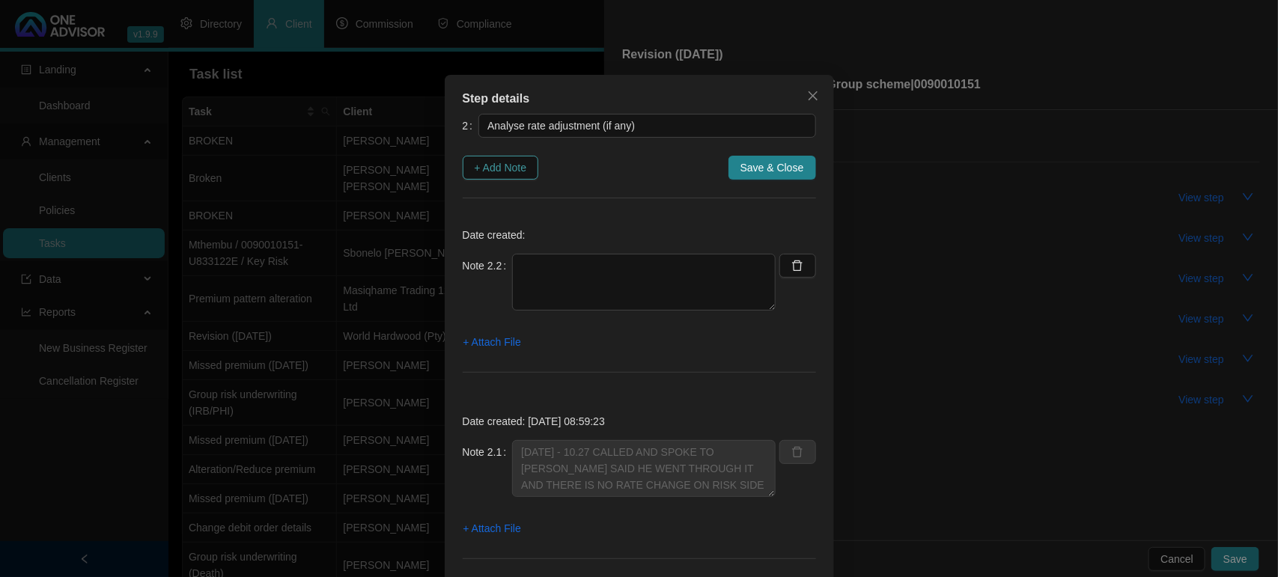
scroll to position [0, 0]
click at [537, 263] on textarea at bounding box center [644, 282] width 264 height 57
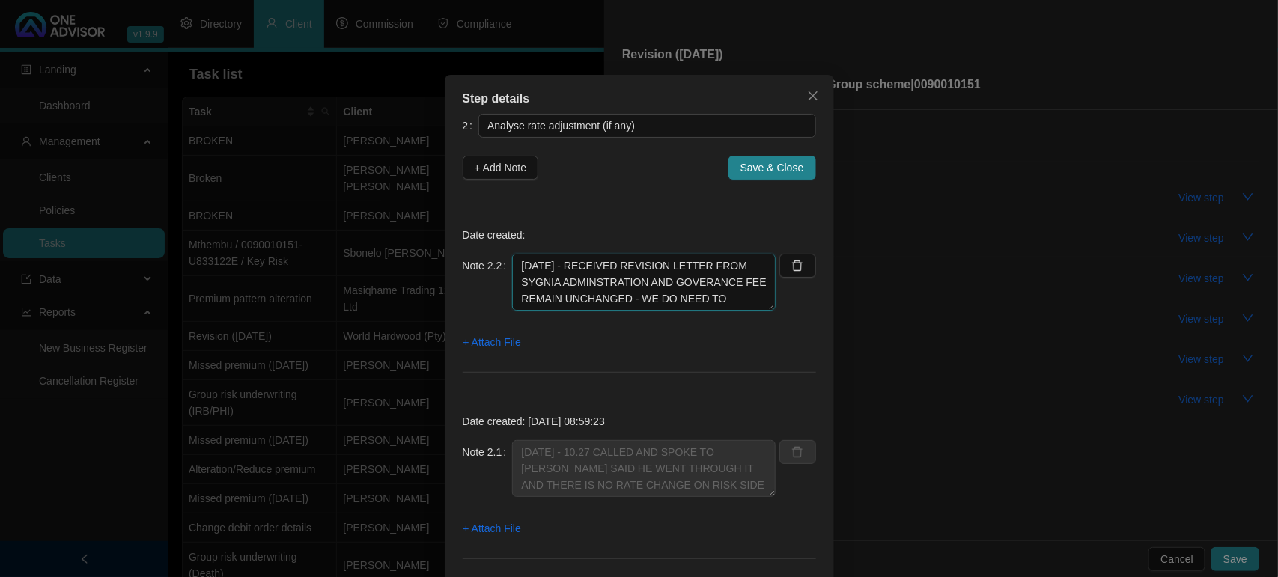
scroll to position [12, 0]
type textarea "[DATE] - RECEIVED REVISION LETTER FROM SYGNIA ADMINSTRATION AND GOVERANCE FEE R…"
click at [483, 343] on span "+ Attach File" at bounding box center [493, 342] width 58 height 16
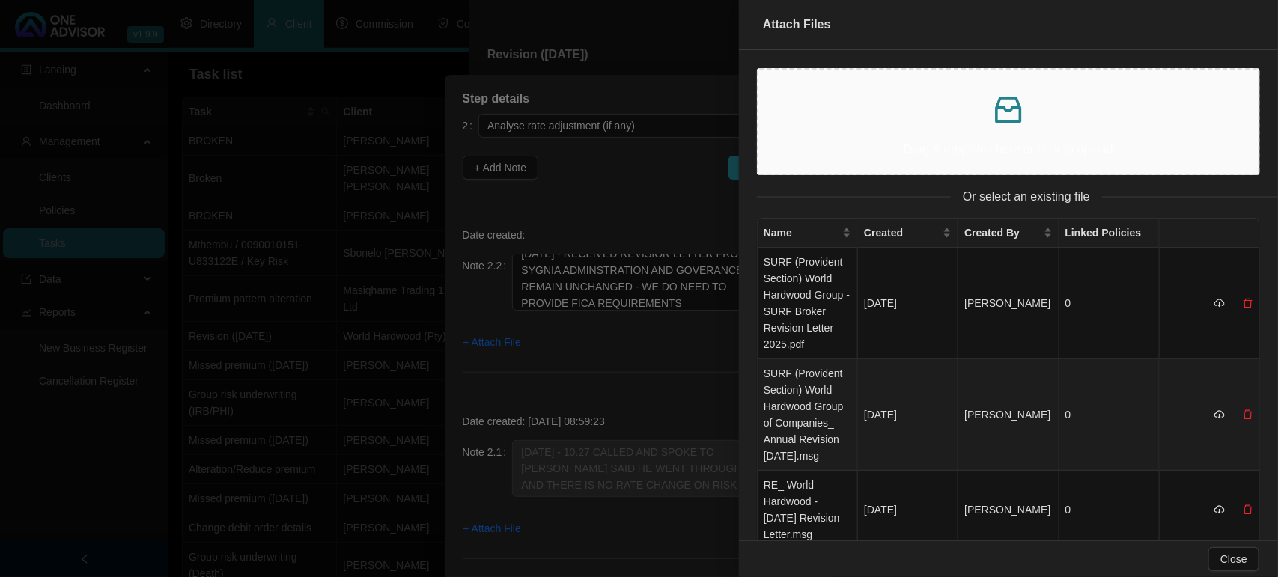
click at [798, 393] on td "SURF (Provident Section) World Hardwood Group of Companies_ Annual Revision_ [D…" at bounding box center [808, 415] width 100 height 112
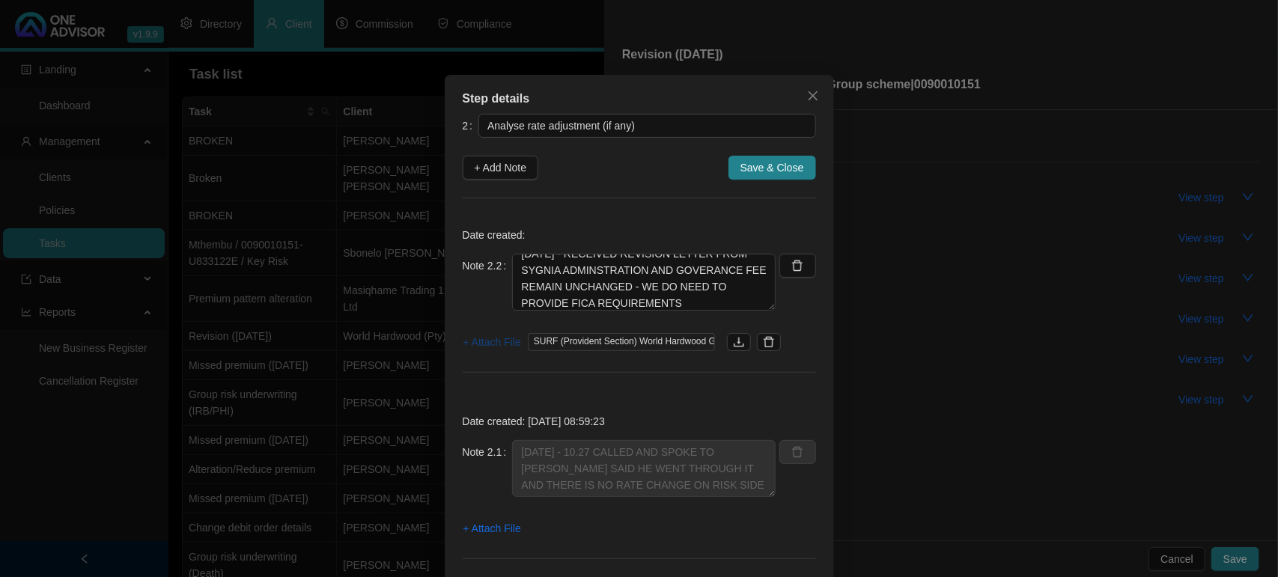
click at [473, 350] on span "+ Attach File" at bounding box center [493, 342] width 58 height 16
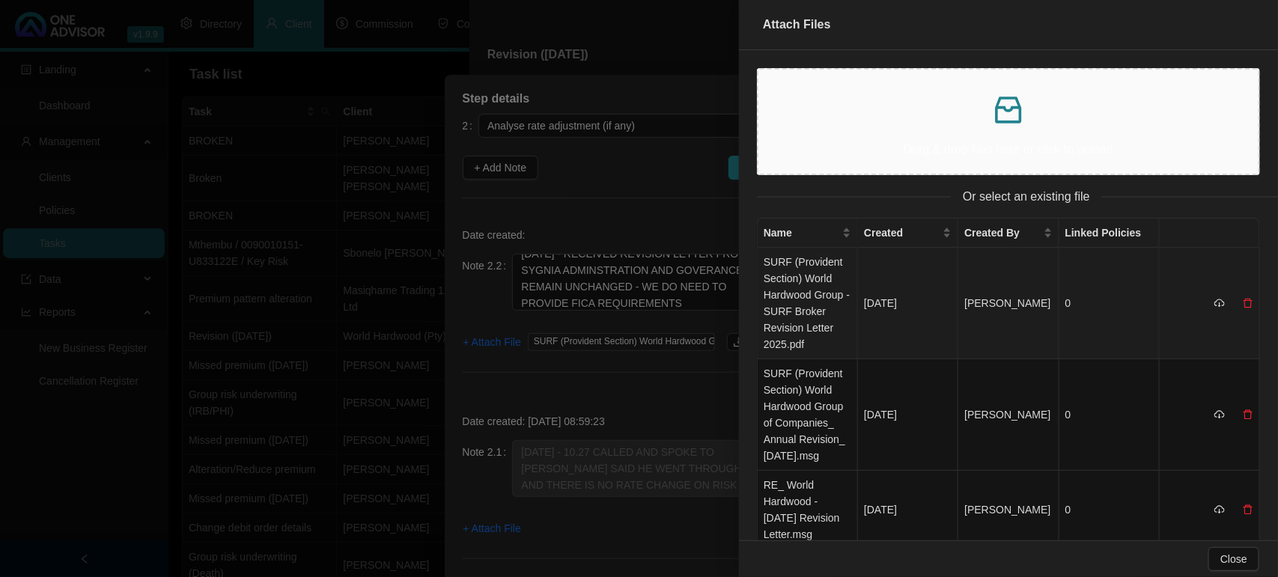
click at [792, 315] on td "SURF (Provident Section) World Hardwood Group - SURF Broker Revision Letter 202…" at bounding box center [808, 304] width 100 height 112
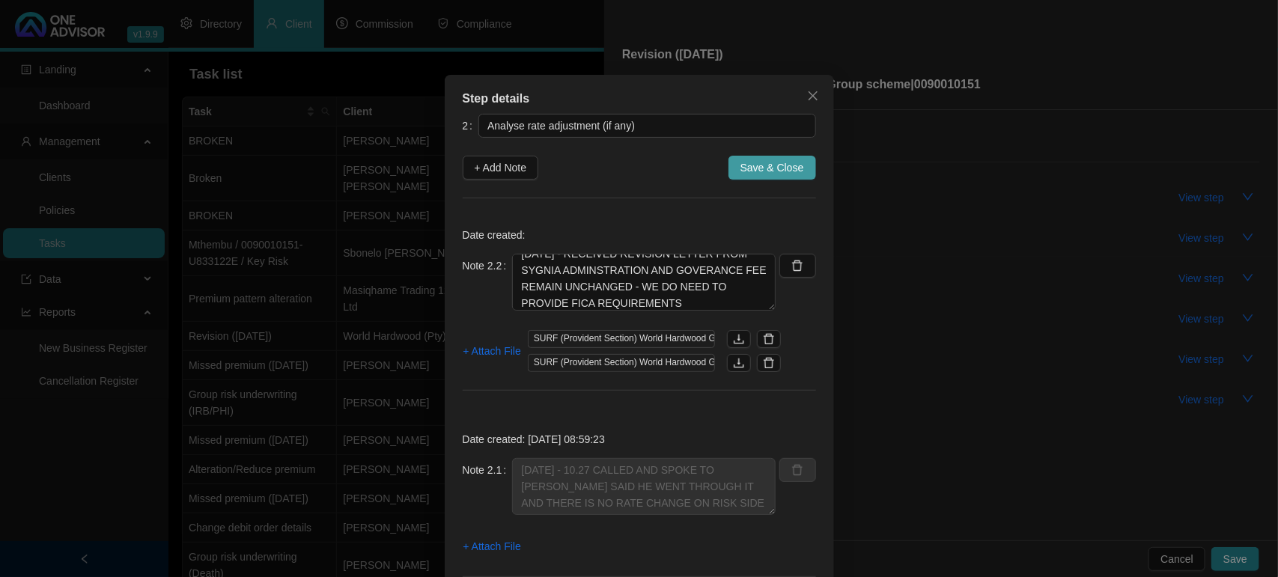
click at [785, 163] on span "Save & Close" at bounding box center [773, 168] width 64 height 16
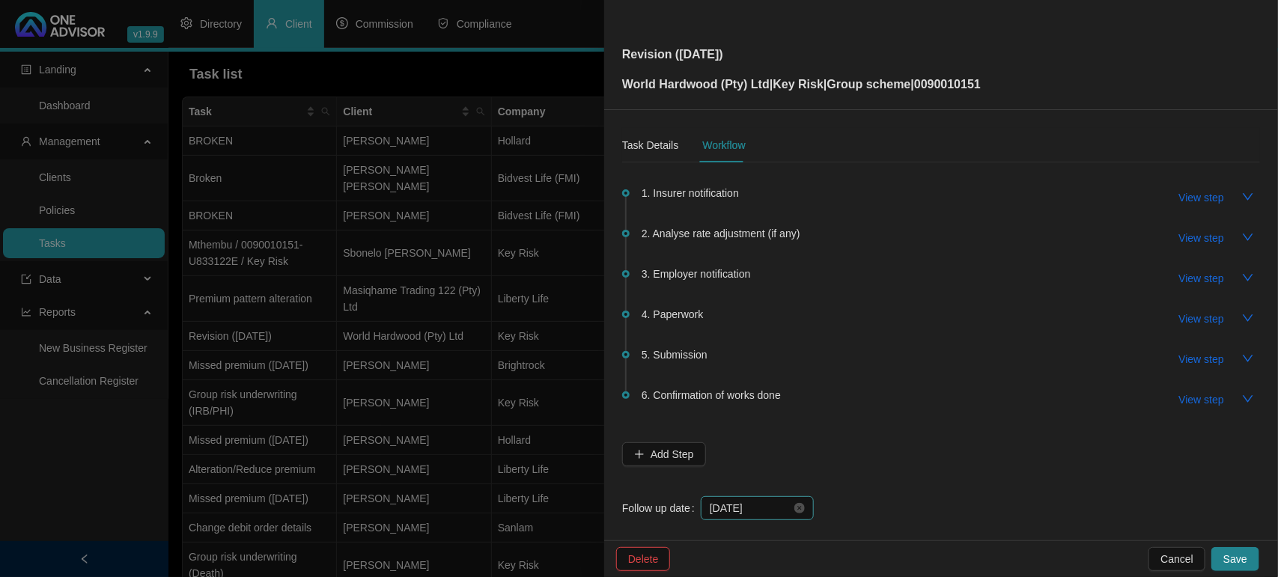
scroll to position [15, 0]
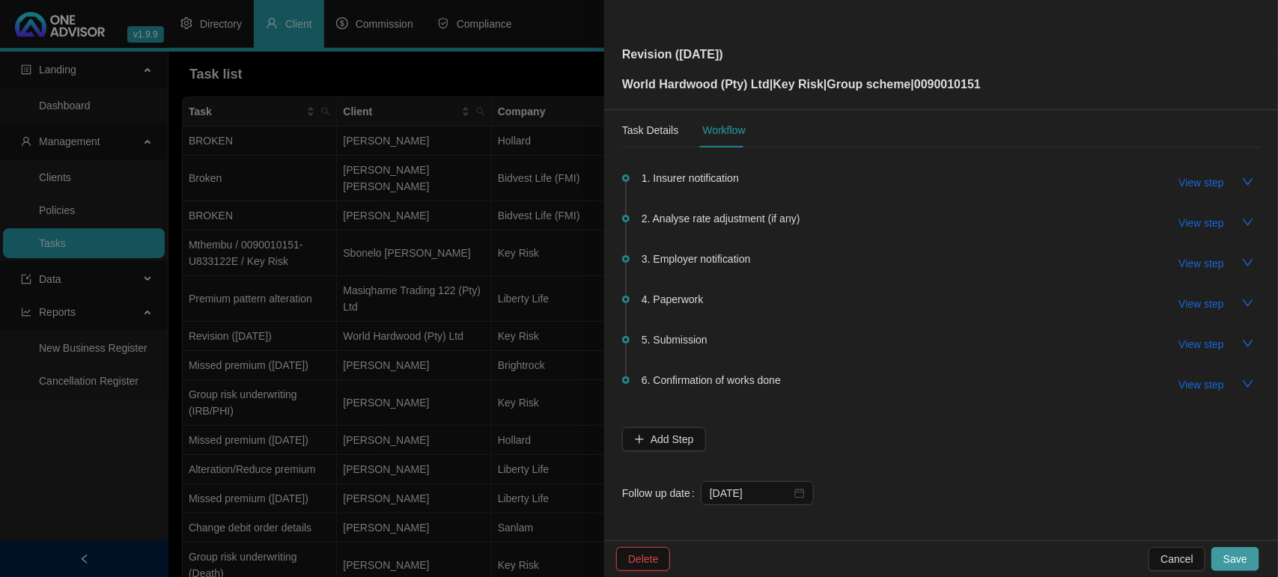
click at [1237, 554] on span "Save" at bounding box center [1236, 559] width 24 height 16
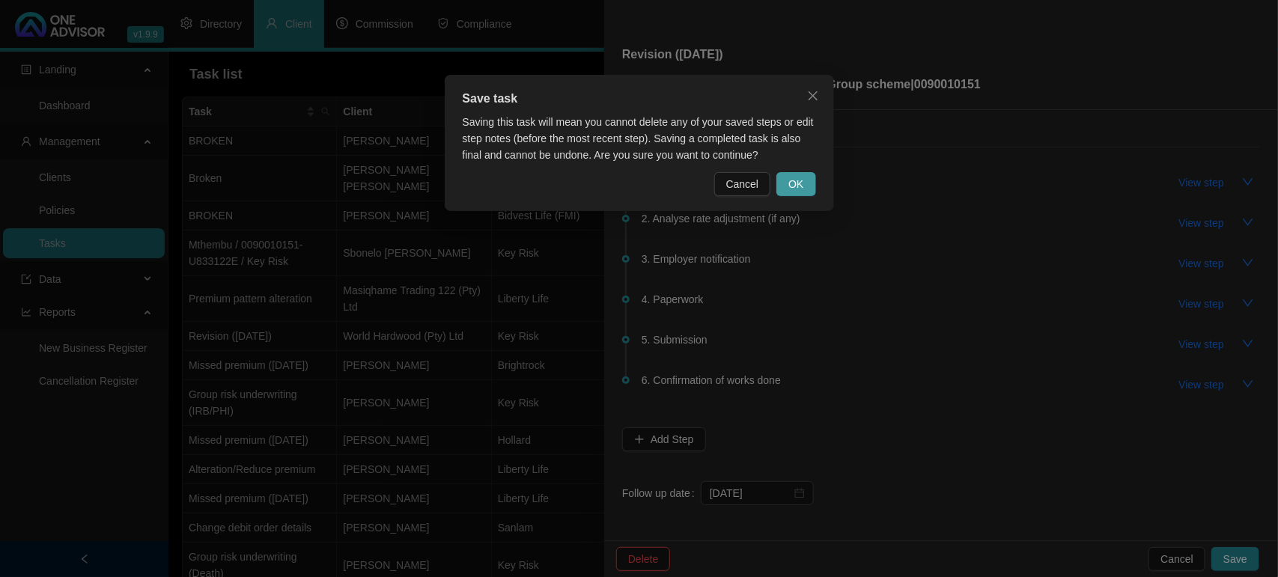
click at [798, 185] on span "OK" at bounding box center [796, 184] width 15 height 16
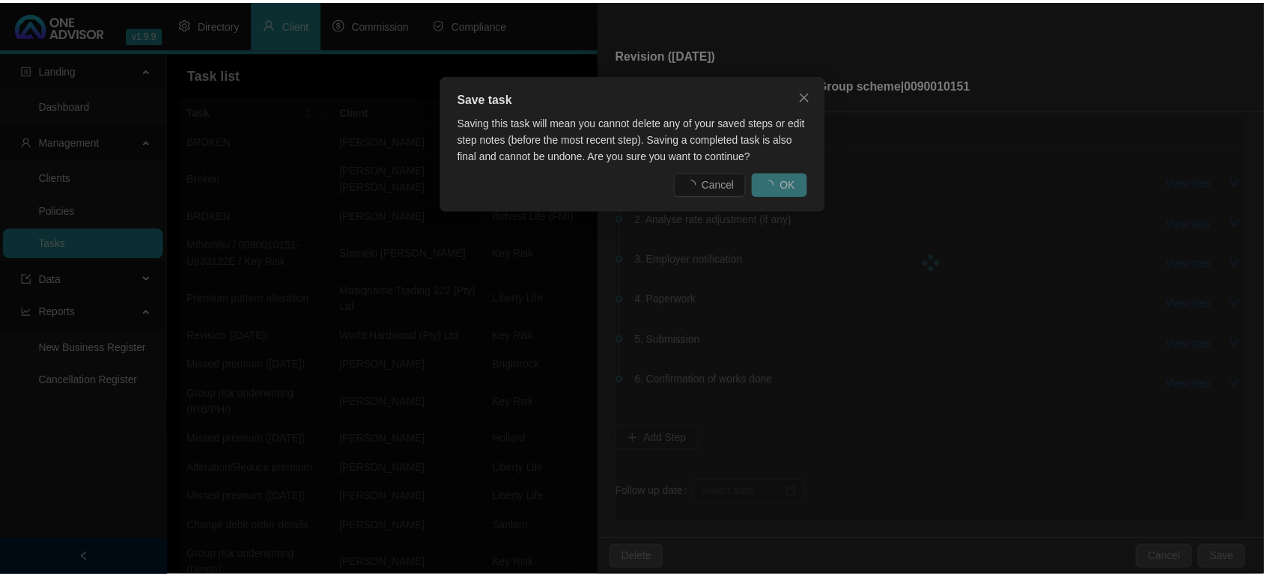
scroll to position [0, 0]
